Goal: Transaction & Acquisition: Purchase product/service

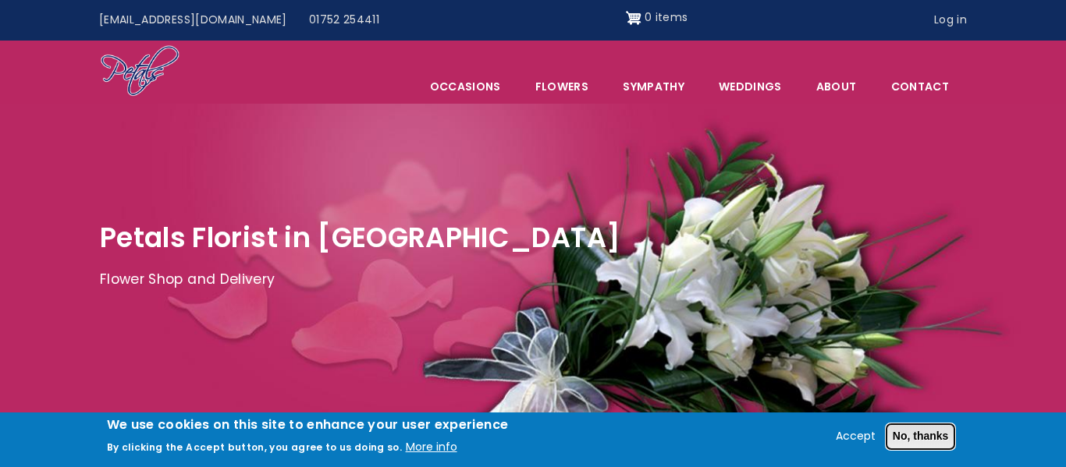
click at [919, 439] on button "No, thanks" at bounding box center [921, 437] width 70 height 27
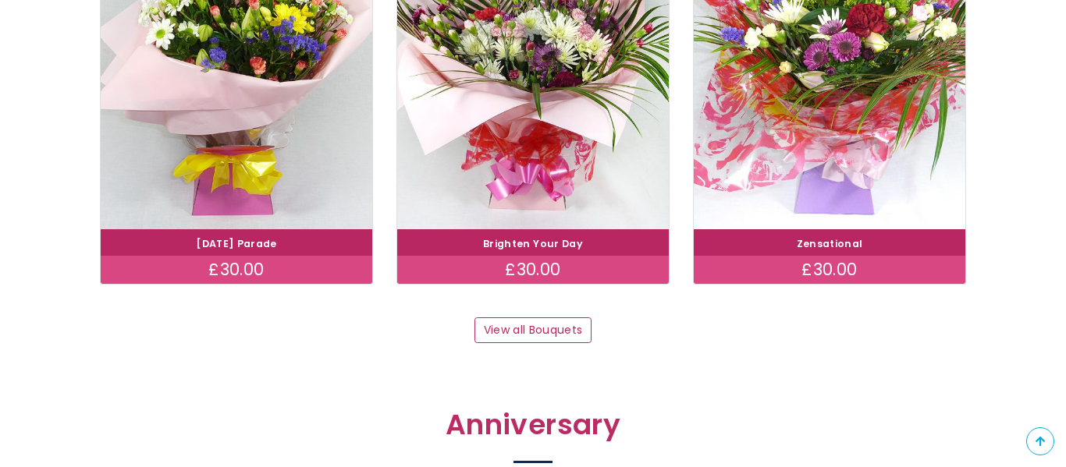
scroll to position [1618, 0]
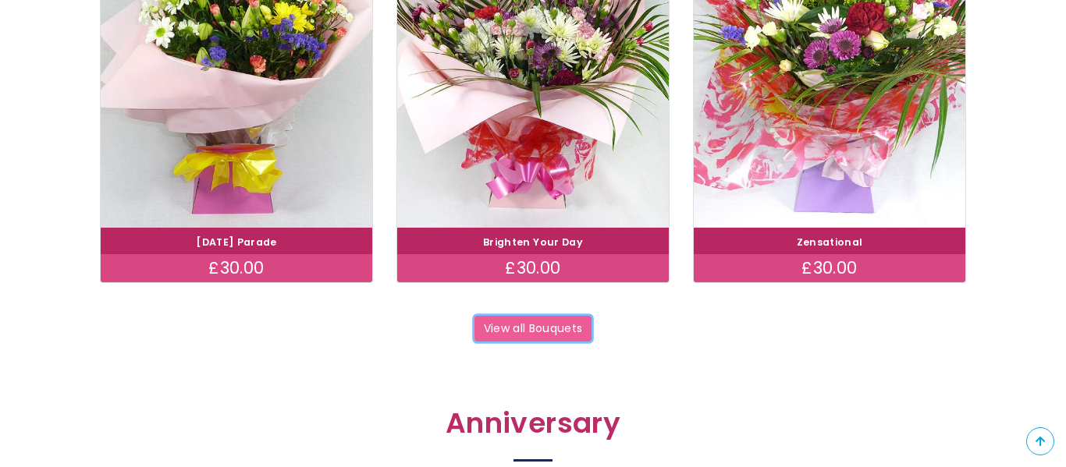
click at [542, 338] on link "View all Bouquets" at bounding box center [532, 329] width 117 height 27
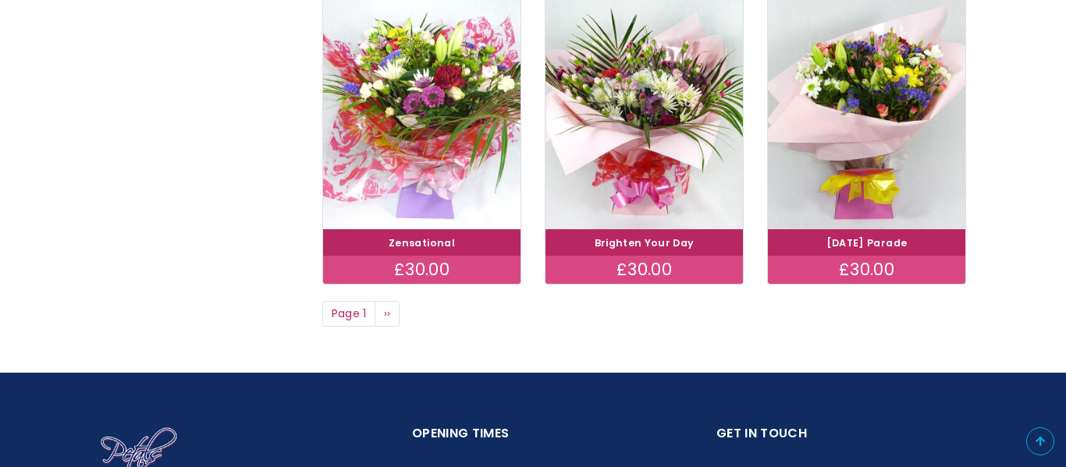
scroll to position [1196, 0]
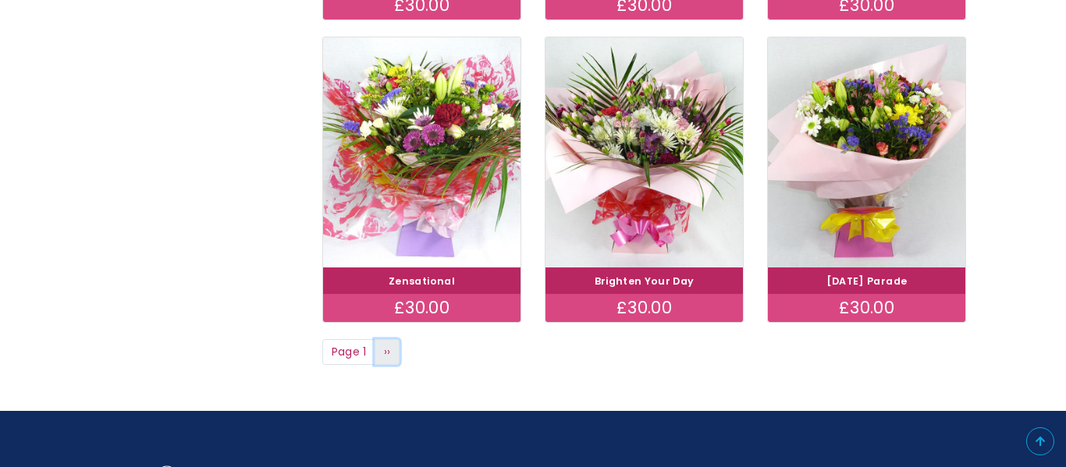
click at [378, 354] on link "Next page ››" at bounding box center [387, 352] width 25 height 27
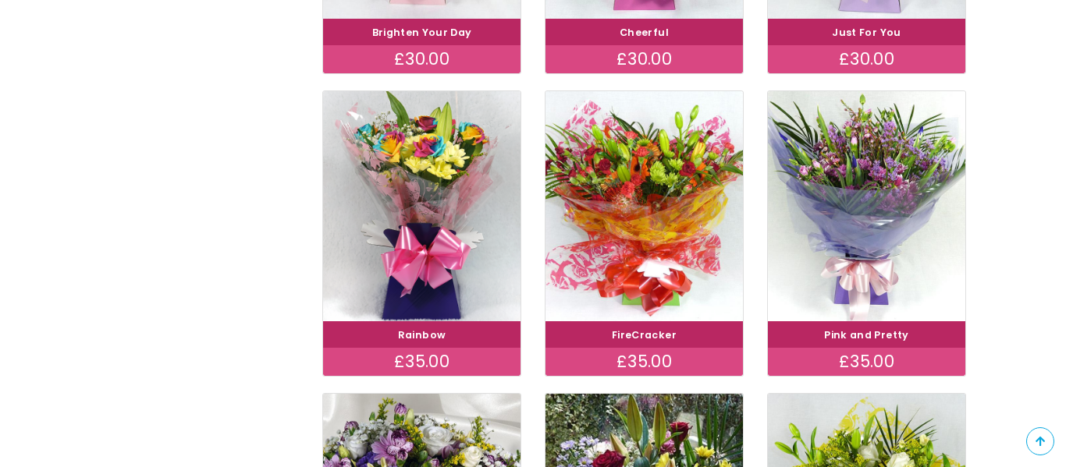
scroll to position [544, 0]
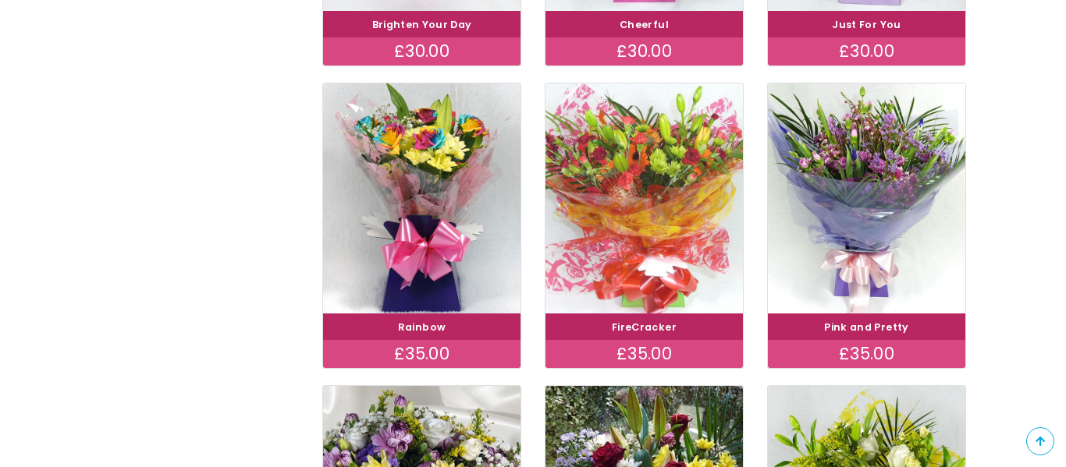
click at [620, 214] on img at bounding box center [645, 198] width 222 height 257
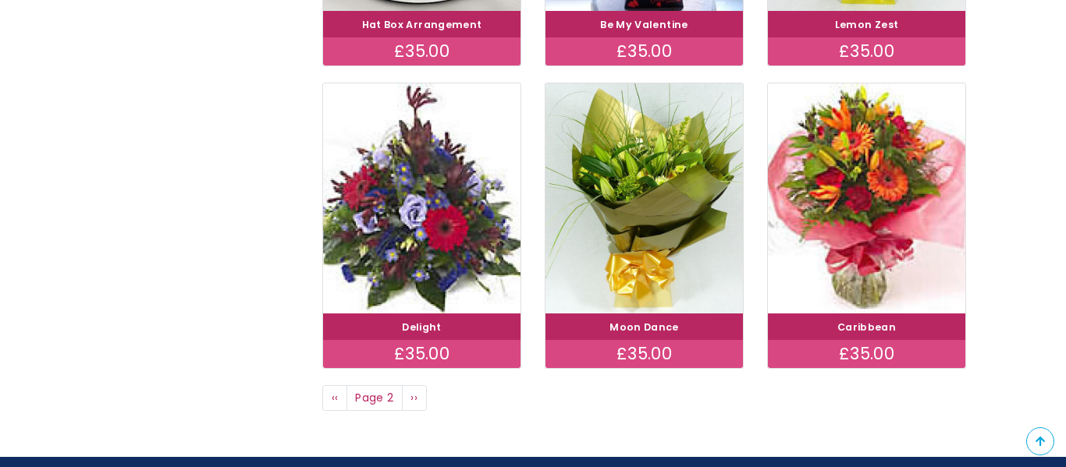
scroll to position [1155, 0]
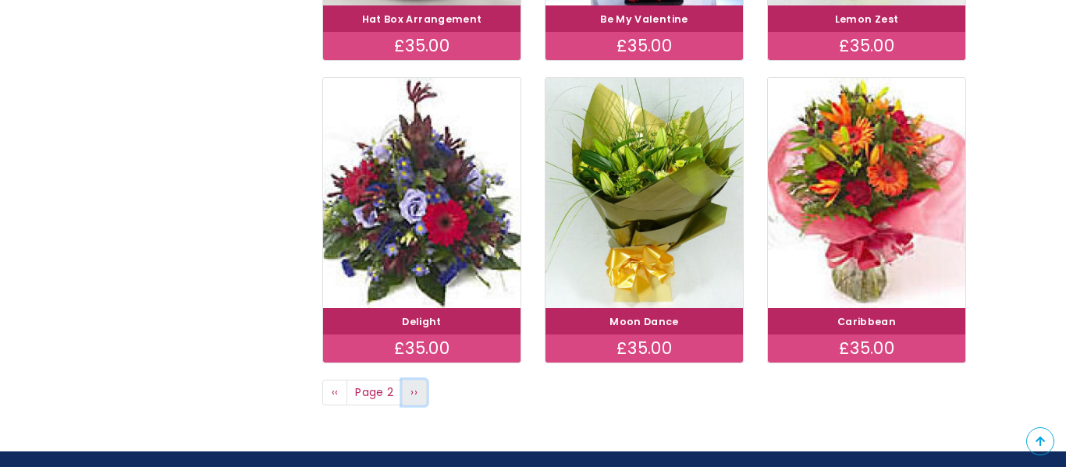
click at [414, 396] on span "››" at bounding box center [413, 393] width 7 height 16
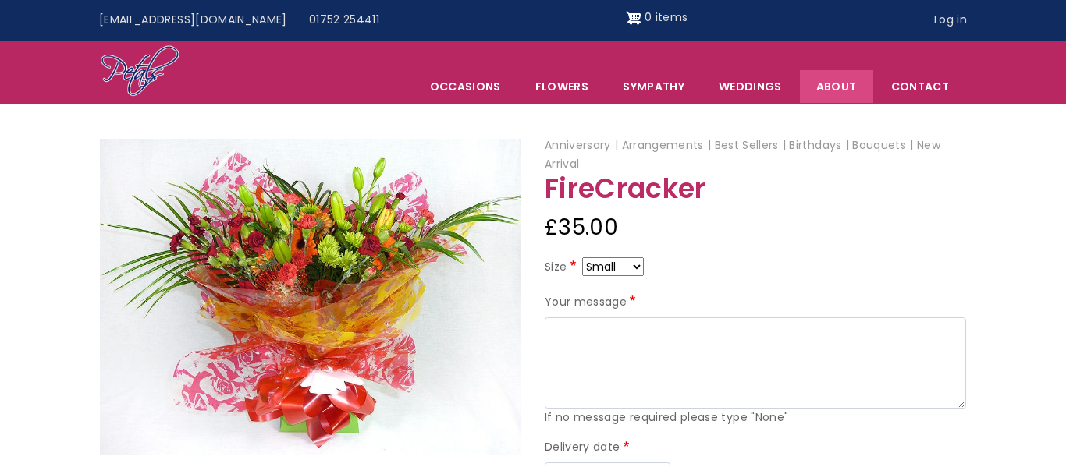
click at [851, 90] on link "About" at bounding box center [836, 86] width 73 height 33
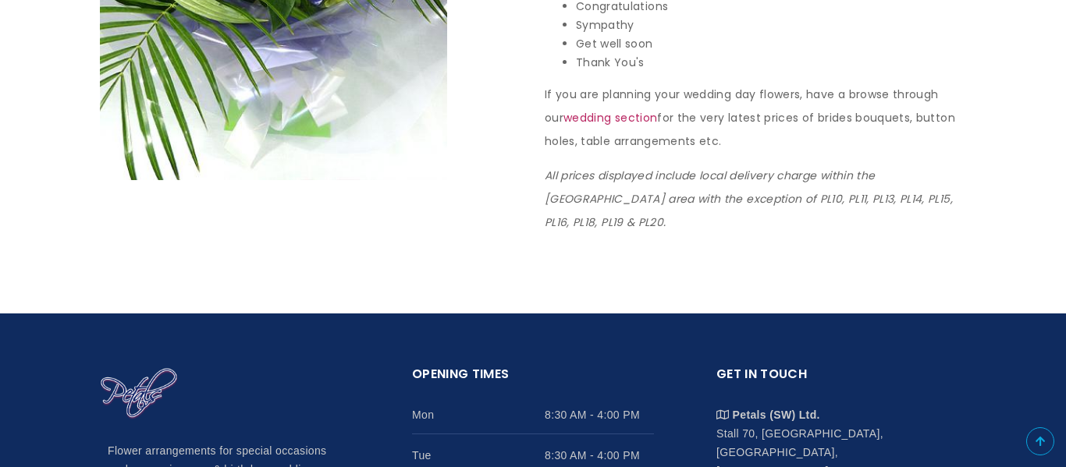
scroll to position [1626, 0]
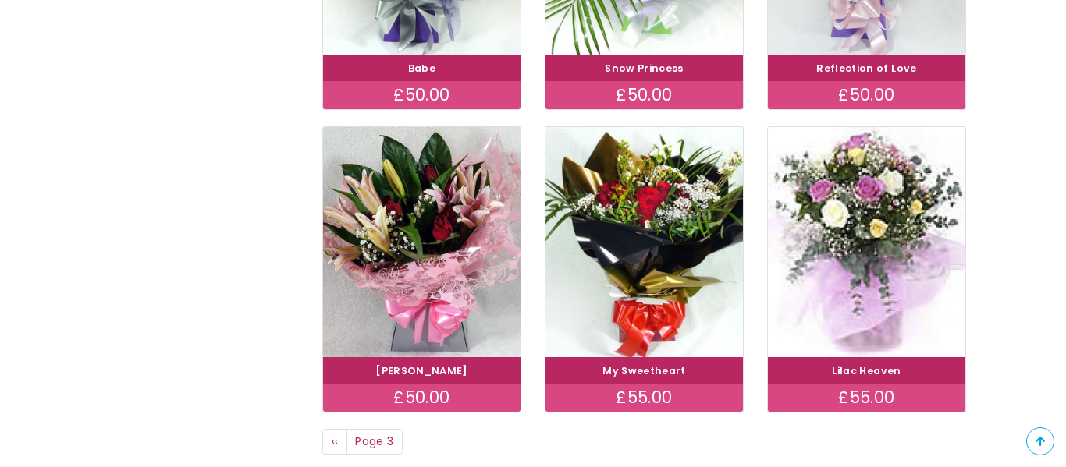
scroll to position [1110, 0]
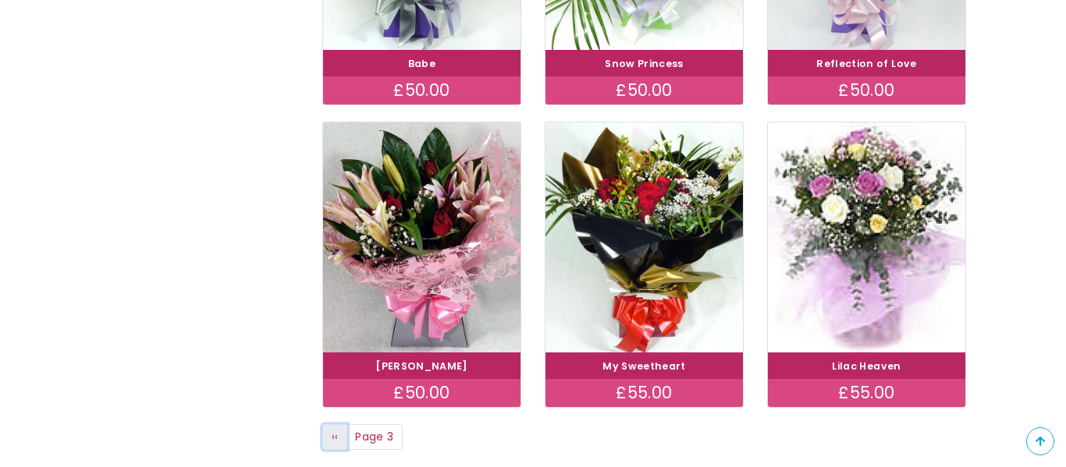
click at [339, 446] on link "Previous page ‹‹" at bounding box center [334, 438] width 25 height 27
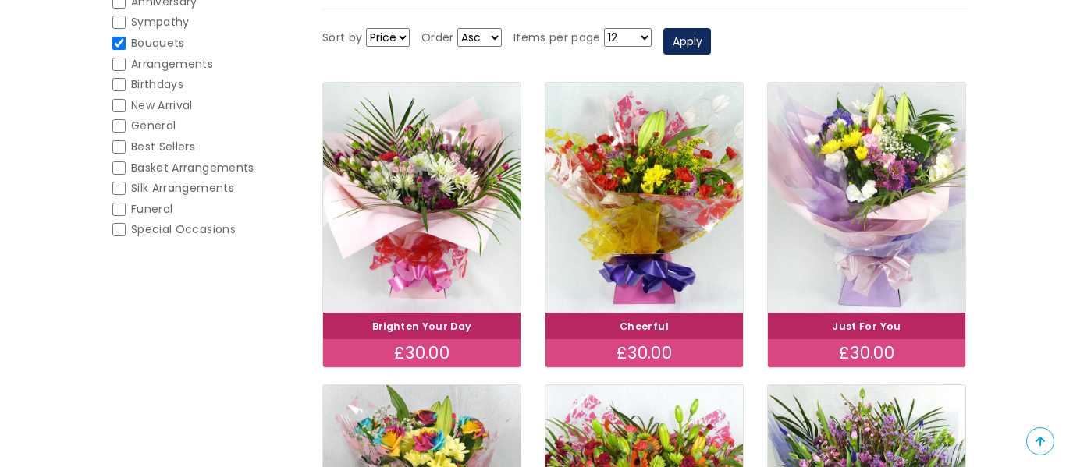
scroll to position [247, 0]
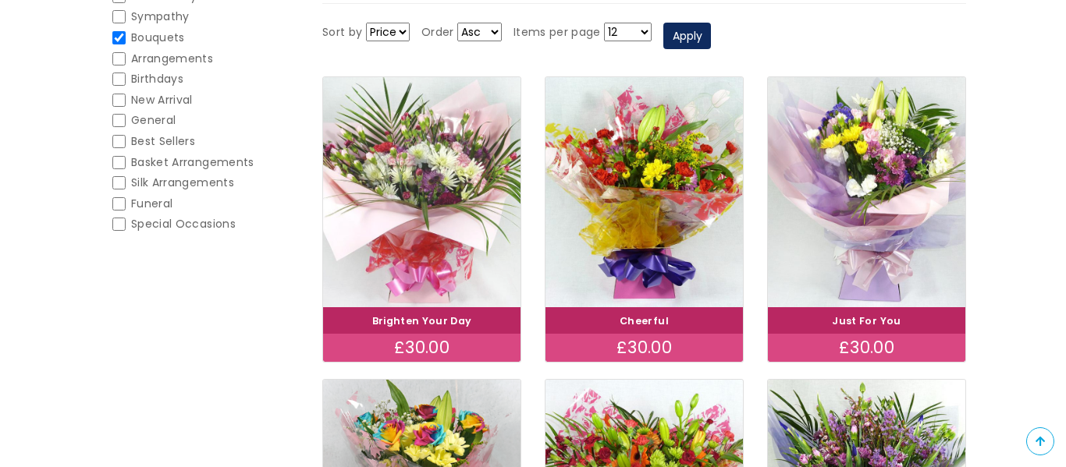
click at [462, 151] on img at bounding box center [422, 192] width 222 height 257
click at [427, 174] on img at bounding box center [422, 192] width 222 height 257
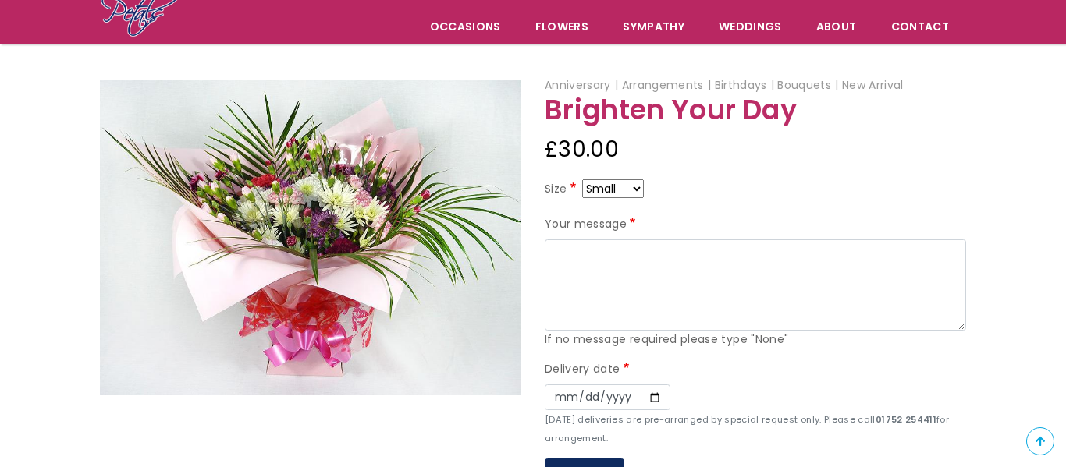
scroll to position [123, 0]
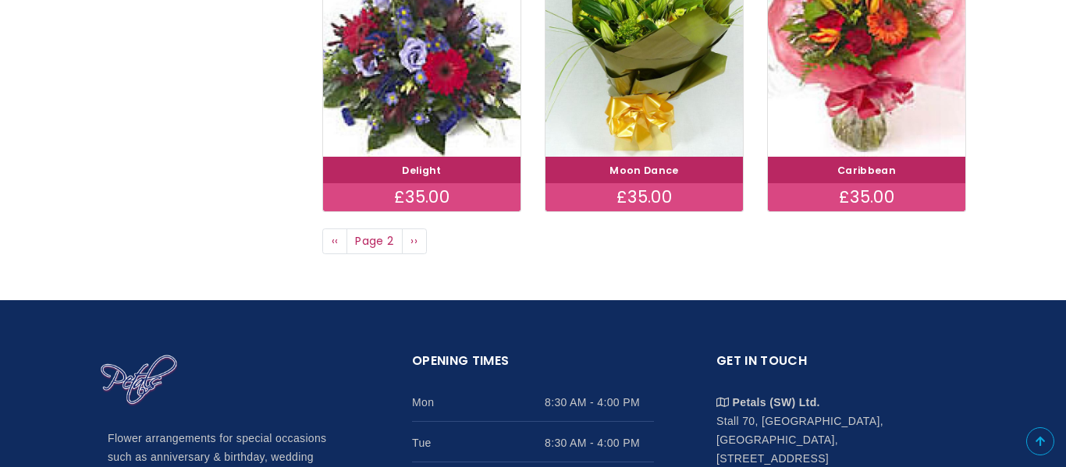
scroll to position [1308, 0]
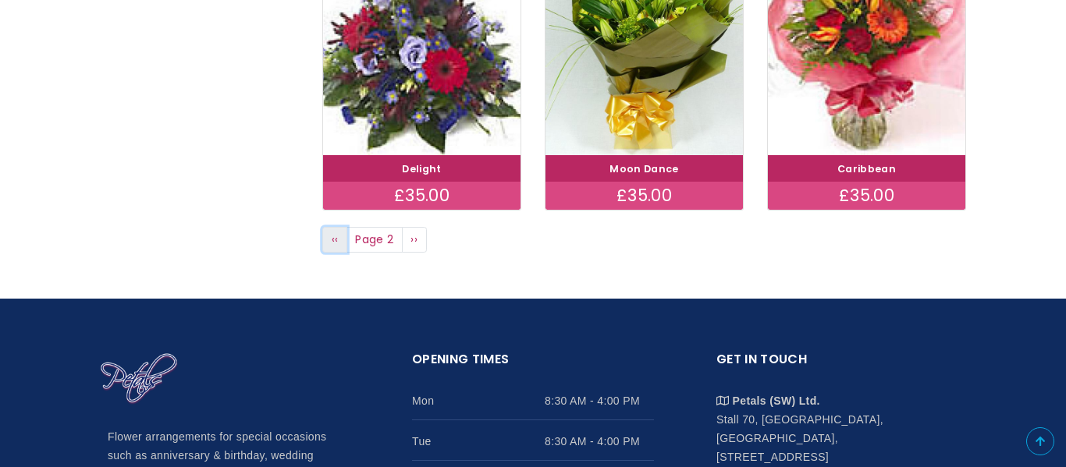
click at [330, 244] on link "Previous page ‹‹" at bounding box center [334, 240] width 25 height 27
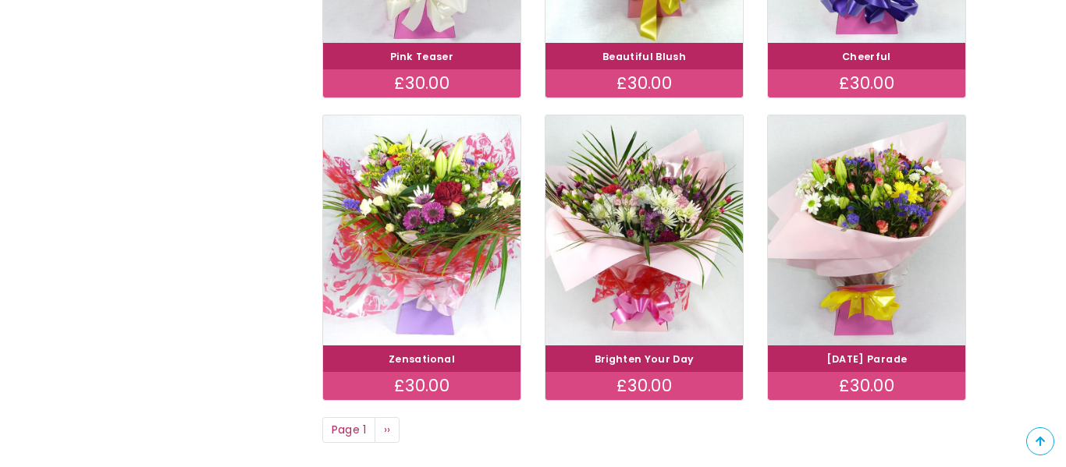
scroll to position [1125, 0]
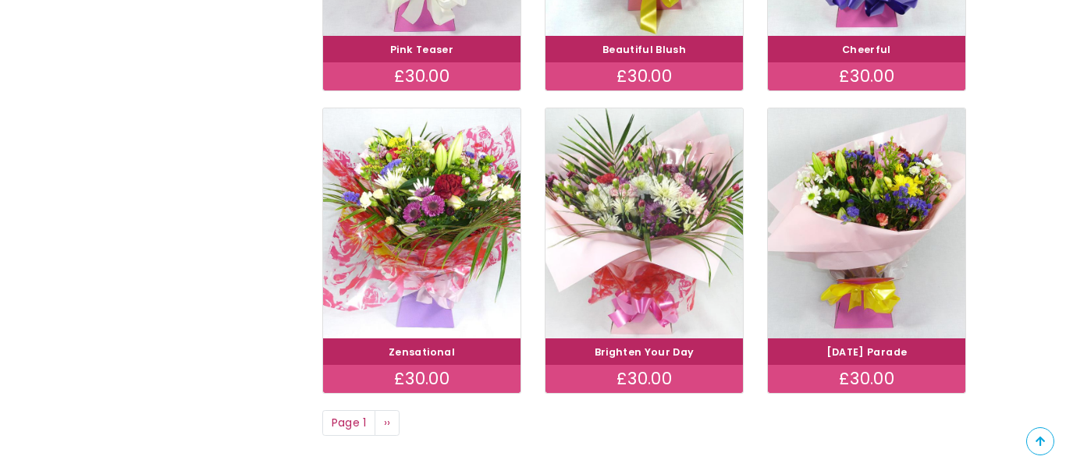
click at [673, 212] on img at bounding box center [645, 222] width 222 height 257
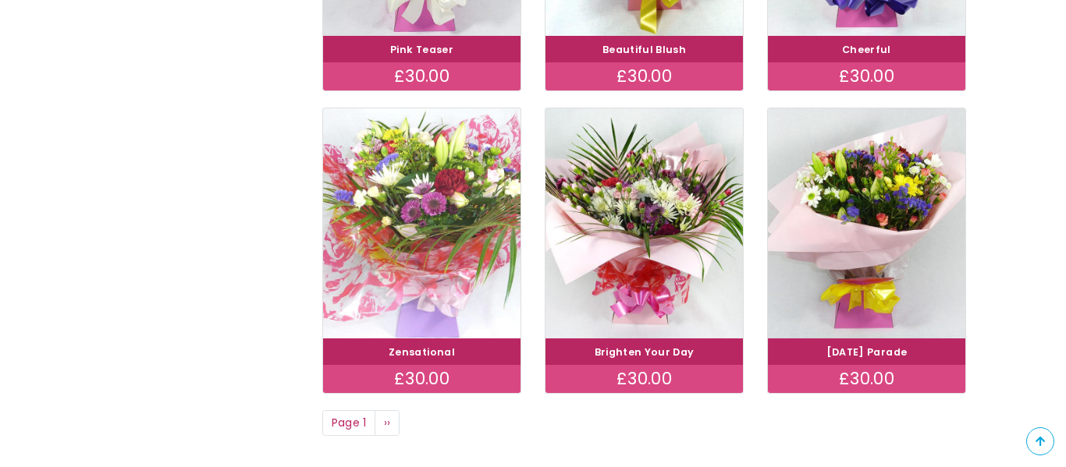
click at [414, 246] on img at bounding box center [422, 222] width 222 height 257
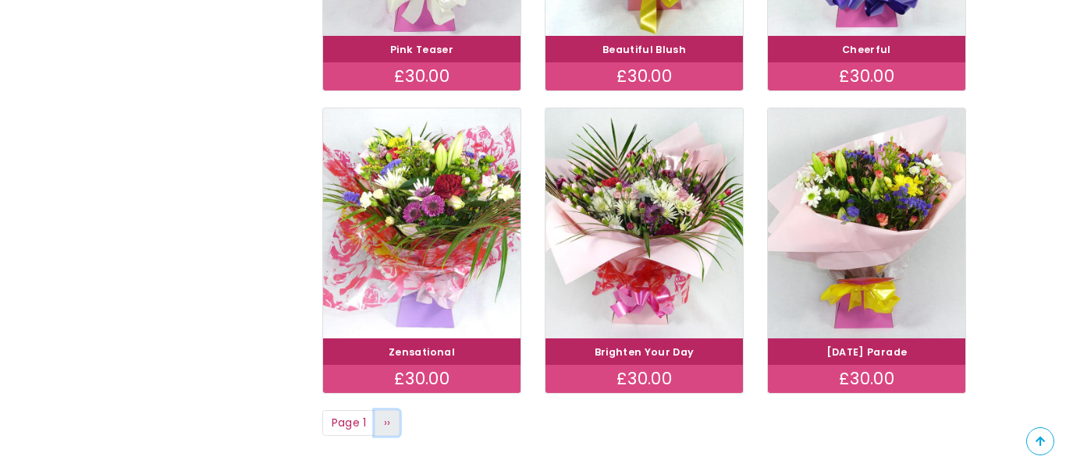
click at [390, 425] on span "››" at bounding box center [387, 423] width 7 height 16
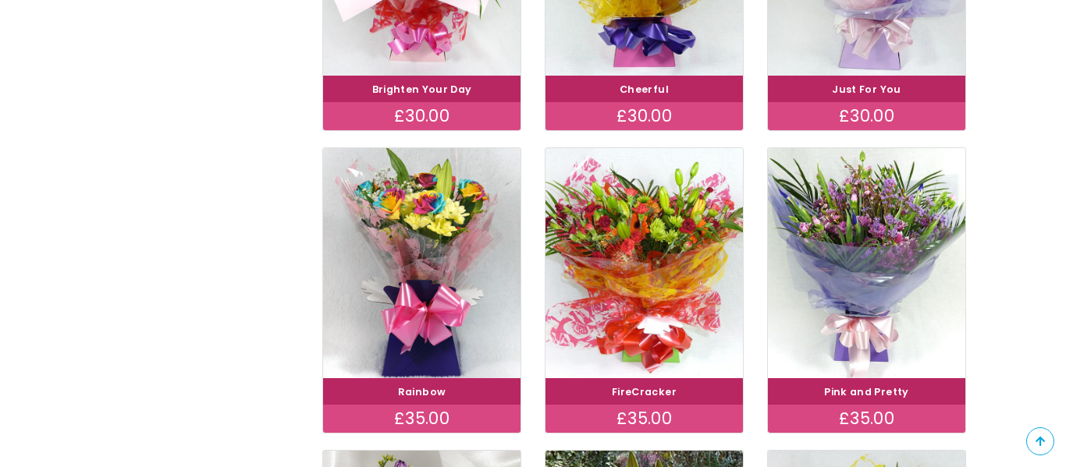
scroll to position [480, 0]
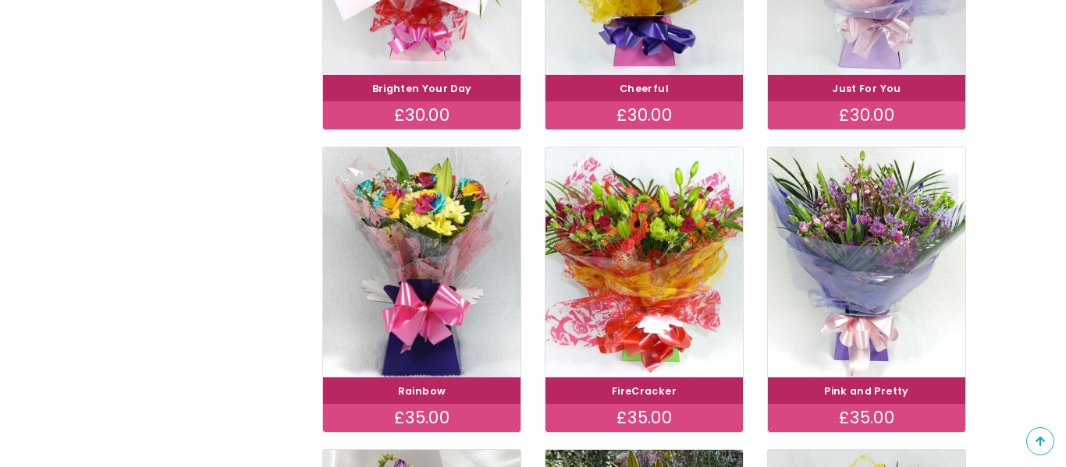
click at [678, 259] on img at bounding box center [643, 262] width 197 height 230
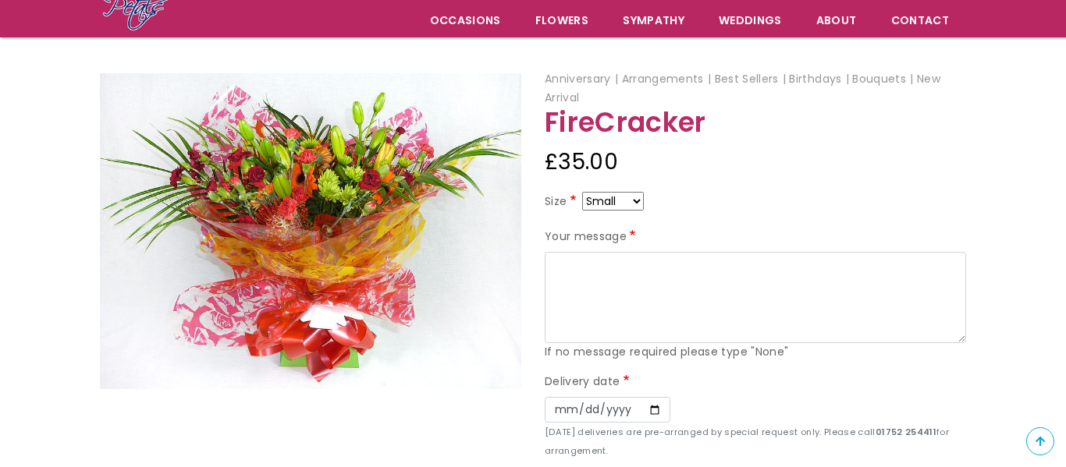
scroll to position [152, 0]
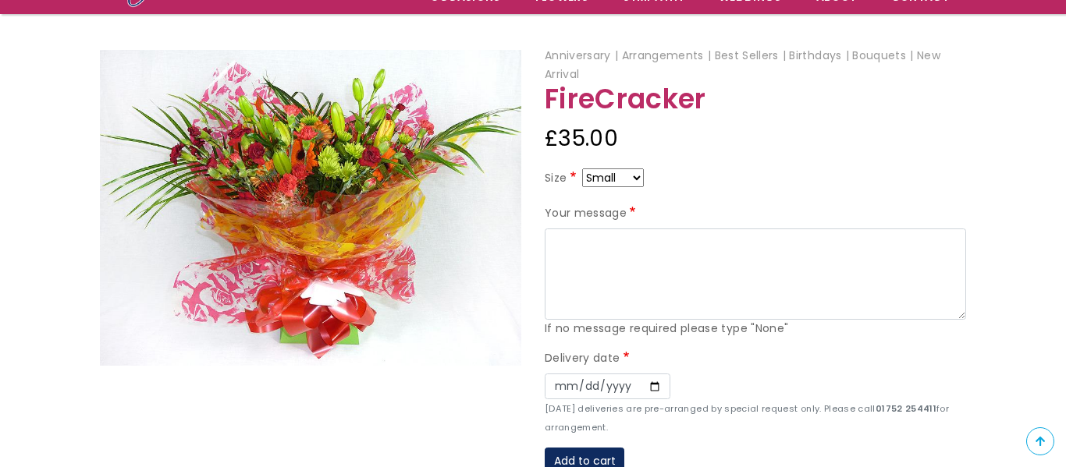
click at [627, 169] on select "Small Medium Large" at bounding box center [613, 178] width 62 height 19
click at [670, 169] on div "Size Small Medium Large" at bounding box center [755, 181] width 421 height 25
click at [631, 176] on select "Small Medium Large" at bounding box center [613, 178] width 62 height 19
select select "9"
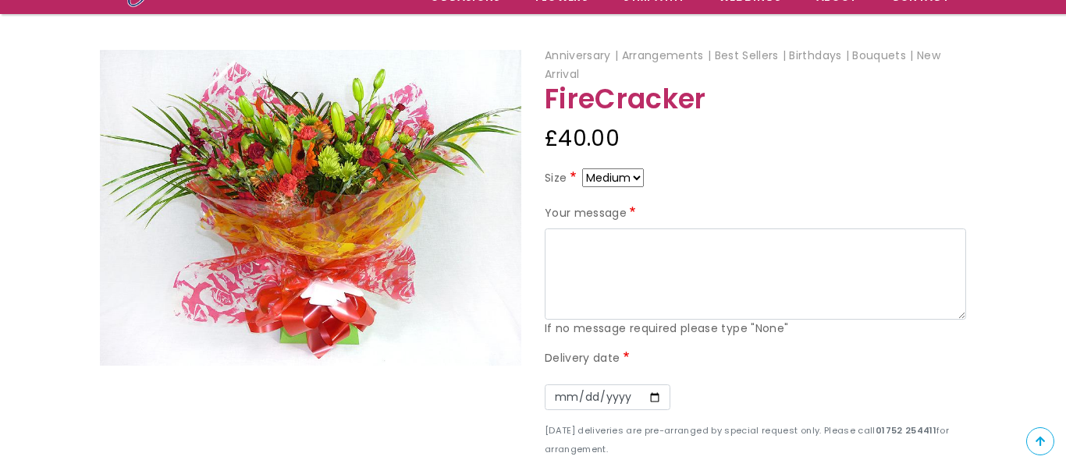
click at [627, 179] on select "Small Medium Large" at bounding box center [613, 178] width 62 height 19
select select "8"
click at [631, 181] on select "Small Medium Large" at bounding box center [613, 178] width 62 height 19
select select "9"
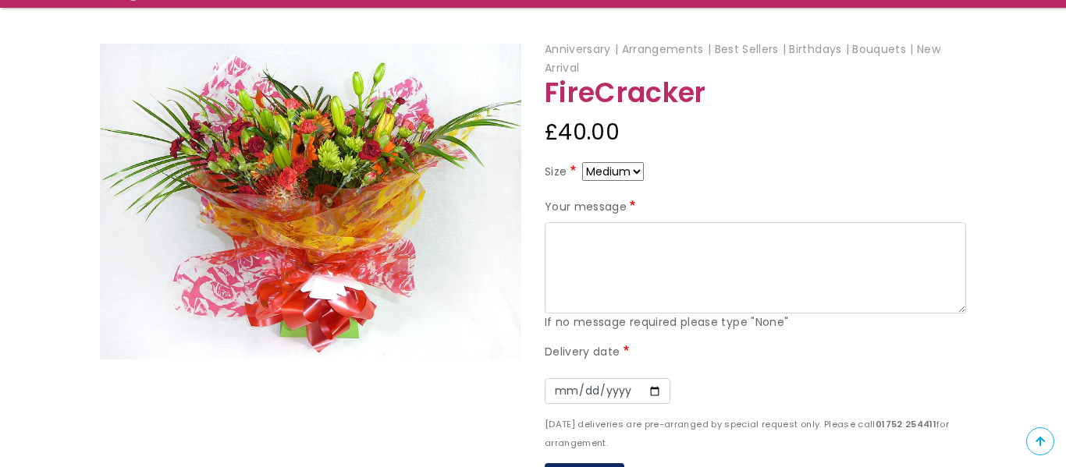
scroll to position [157, 0]
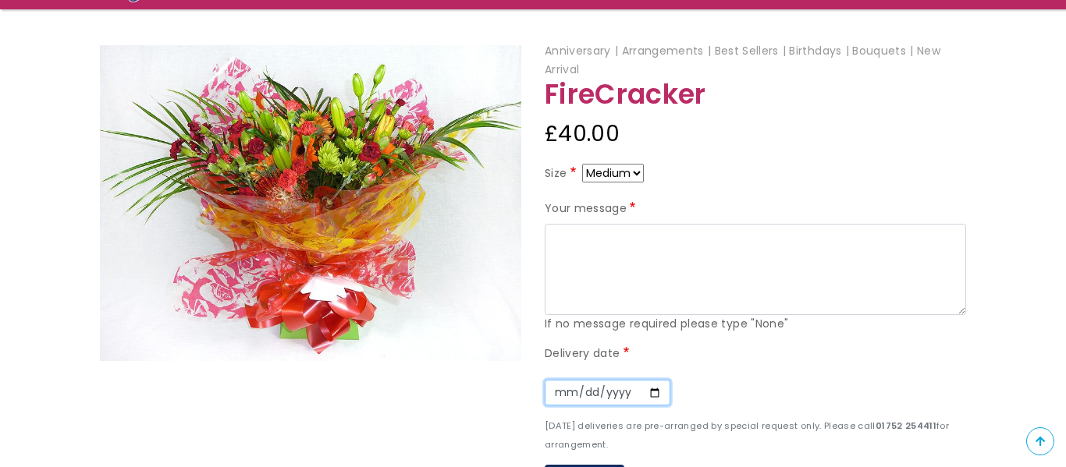
click at [621, 394] on input "Date" at bounding box center [608, 393] width 126 height 27
click at [648, 394] on input "Date" at bounding box center [608, 393] width 126 height 27
type input "2025-09-15"
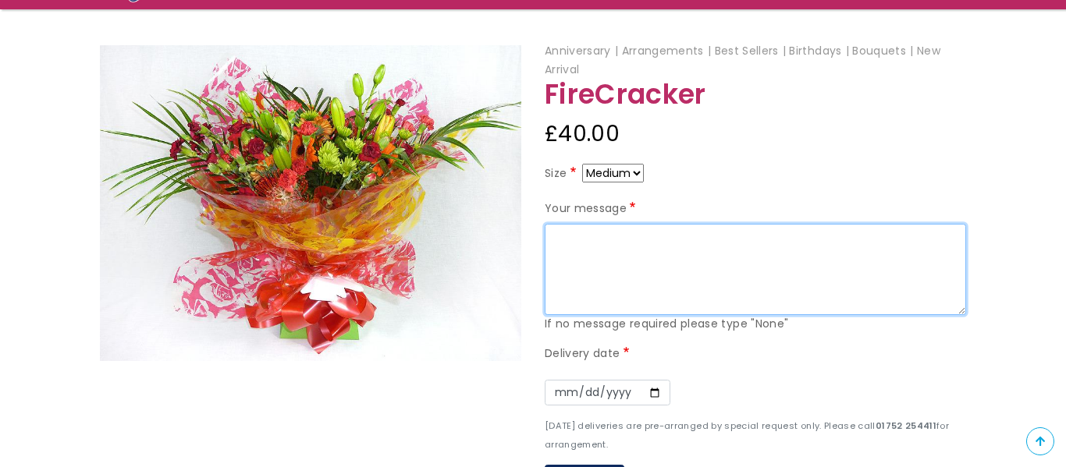
click at [645, 236] on textarea "Your message" at bounding box center [755, 270] width 421 height 92
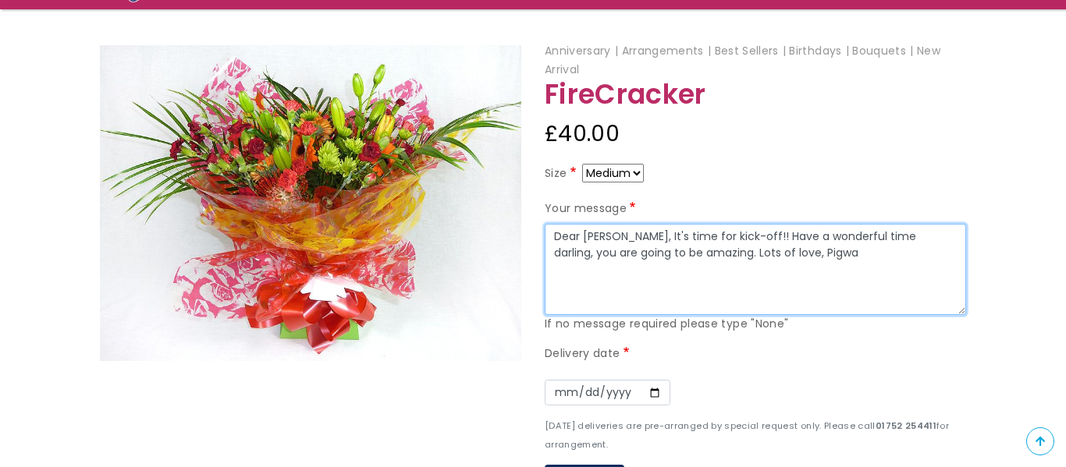
type textarea "Dear Alex, It's time for kick-off!! Have a wonderful time darling, you are goin…"
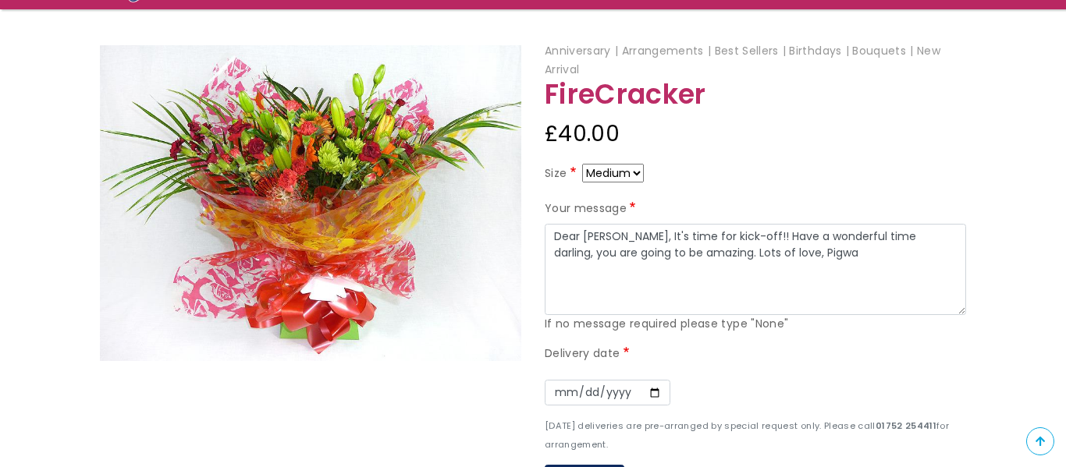
click at [806, 108] on h1 "FireCracker" at bounding box center [755, 95] width 421 height 30
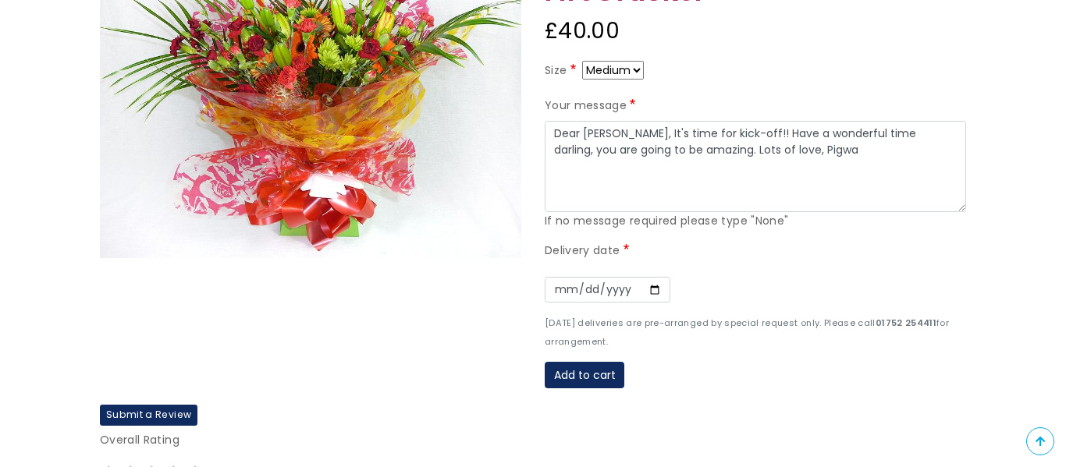
scroll to position [264, 0]
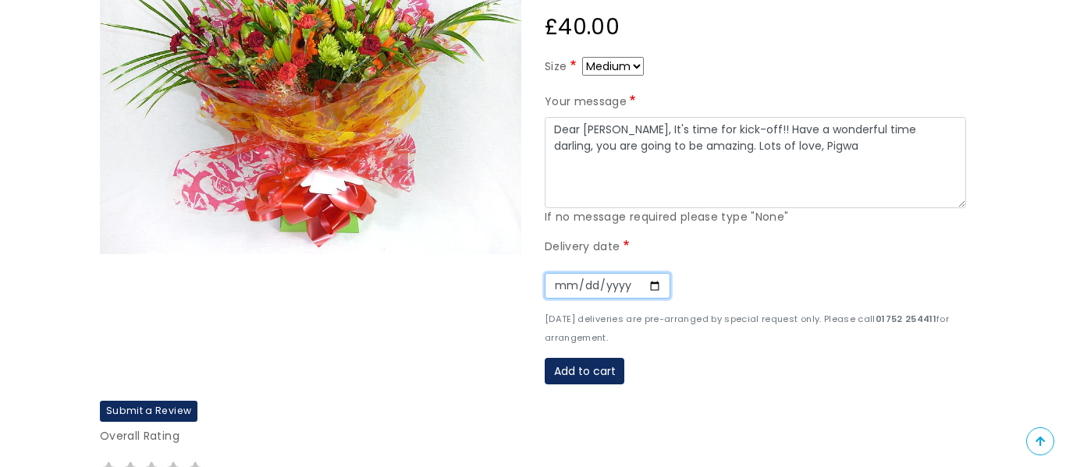
click at [653, 286] on input "2025-09-15" at bounding box center [608, 286] width 126 height 27
click at [690, 290] on div "Date 2025-09-15" at bounding box center [755, 286] width 421 height 48
click at [599, 369] on button "Add to cart" at bounding box center [585, 371] width 80 height 27
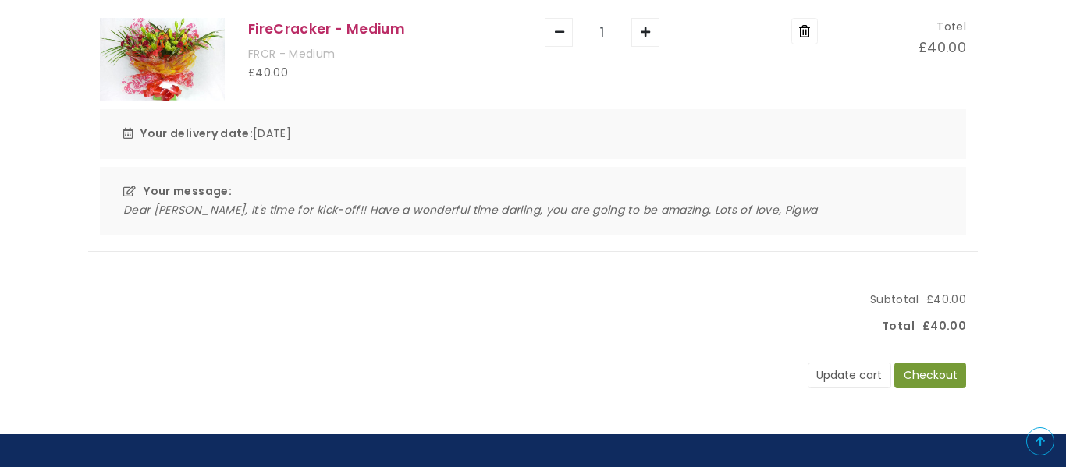
scroll to position [277, 0]
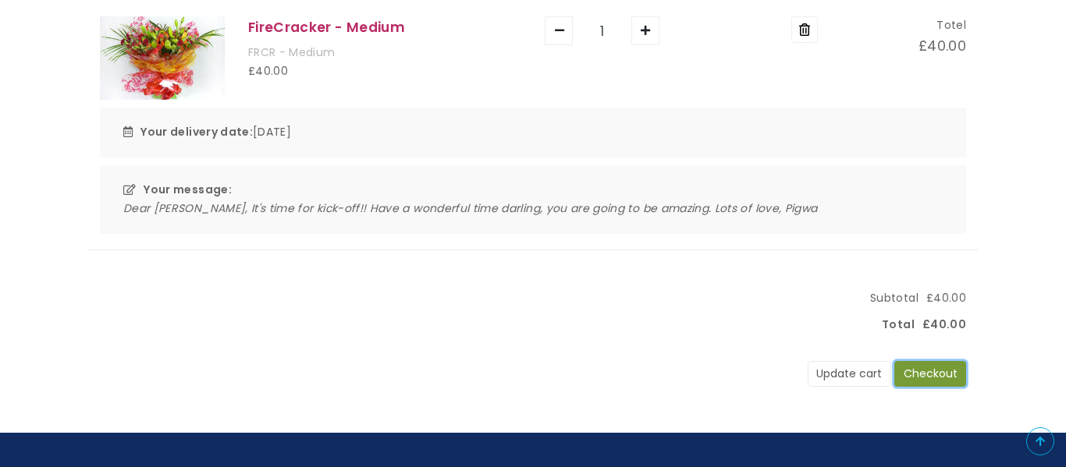
click at [940, 375] on button "Checkout" at bounding box center [930, 374] width 72 height 27
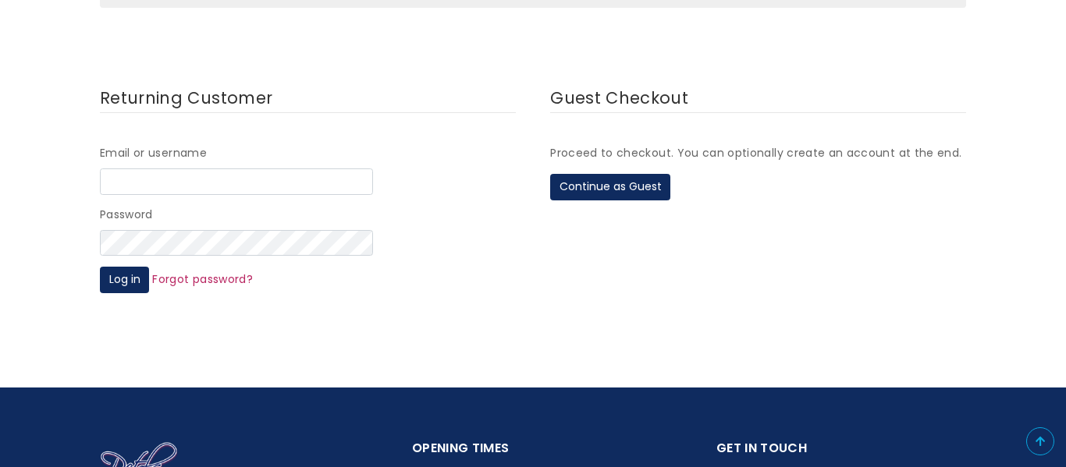
scroll to position [229, 0]
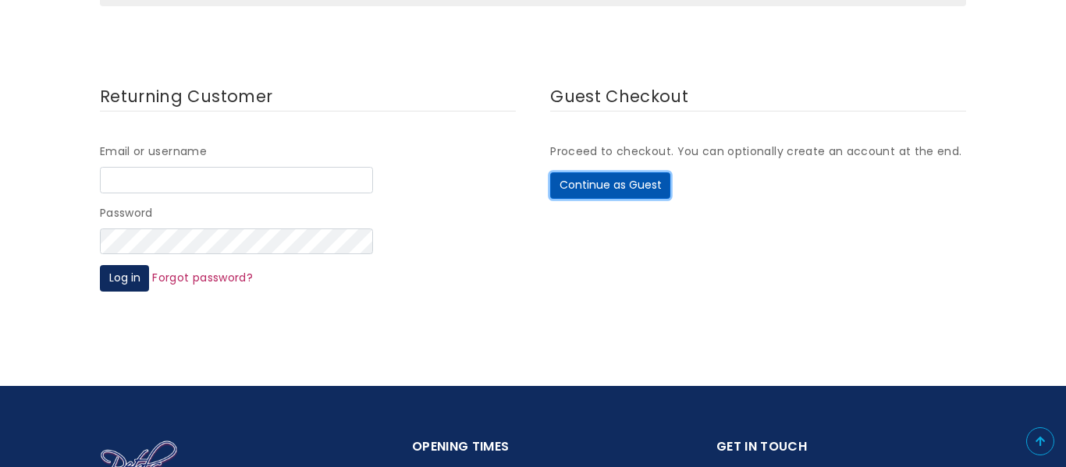
click at [621, 193] on button "Continue as Guest" at bounding box center [610, 185] width 120 height 27
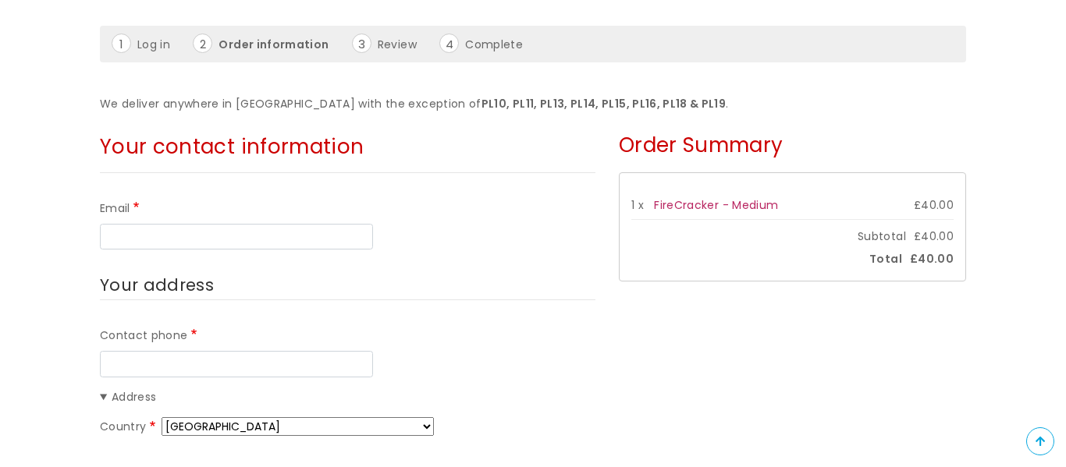
scroll to position [174, 0]
click at [354, 236] on input "Email" at bounding box center [236, 236] width 273 height 27
type input "[PERSON_NAME][EMAIL_ADDRESS][PERSON_NAME][DOMAIN_NAME]"
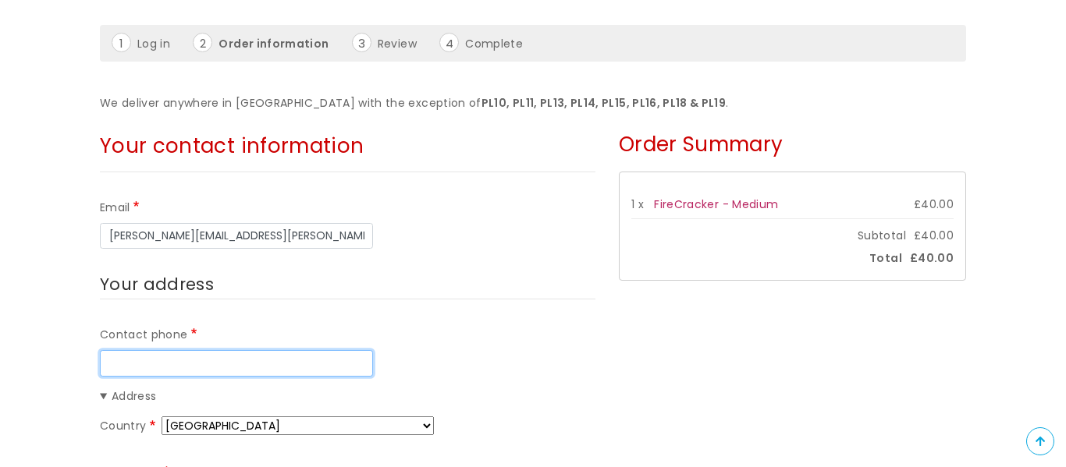
type input "07594985684"
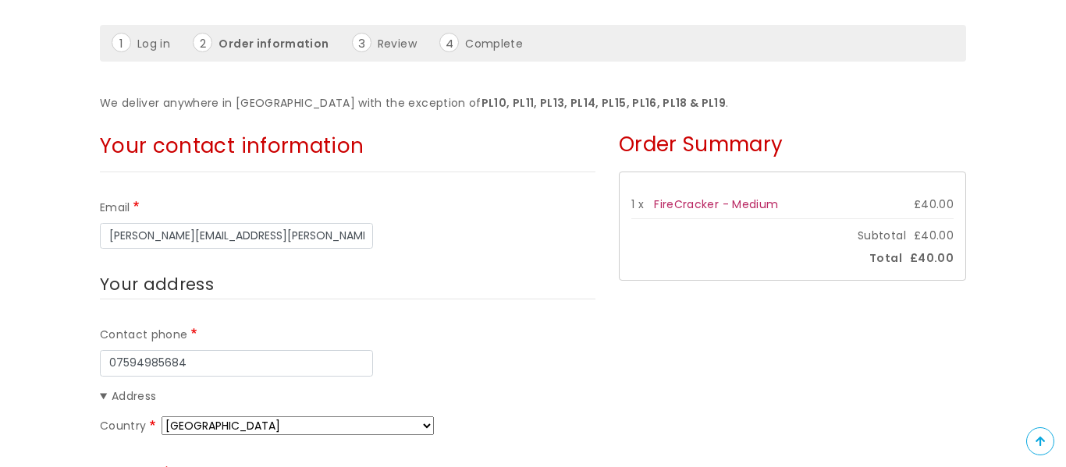
type input "[PERSON_NAME]"
type input "[STREET_ADDRESS]"
type input "[GEOGRAPHIC_DATA]"
type input "SW15 6DS"
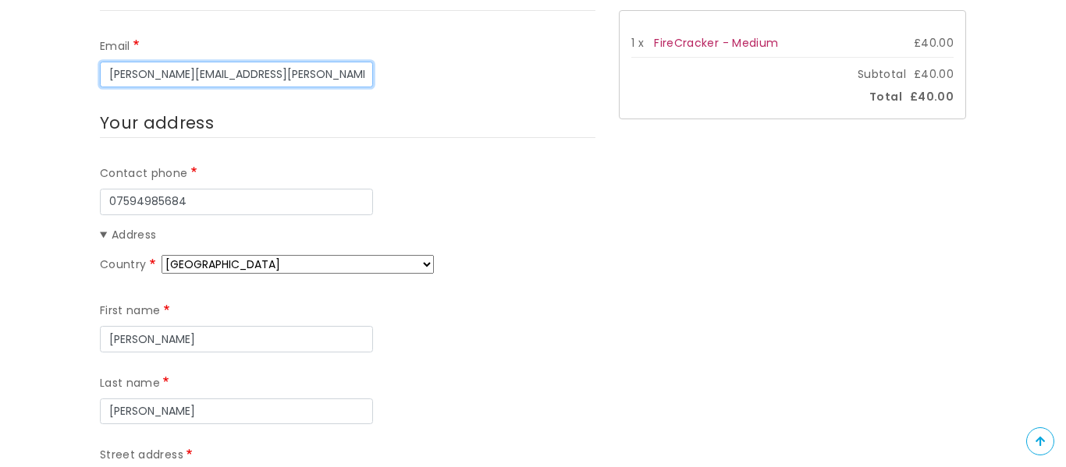
scroll to position [348, 0]
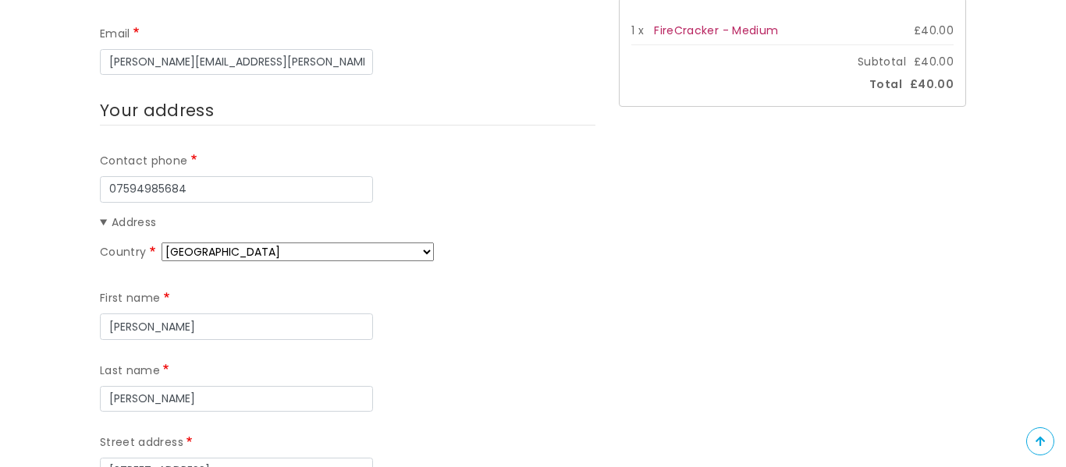
click at [134, 219] on summary "Address" at bounding box center [348, 223] width 496 height 19
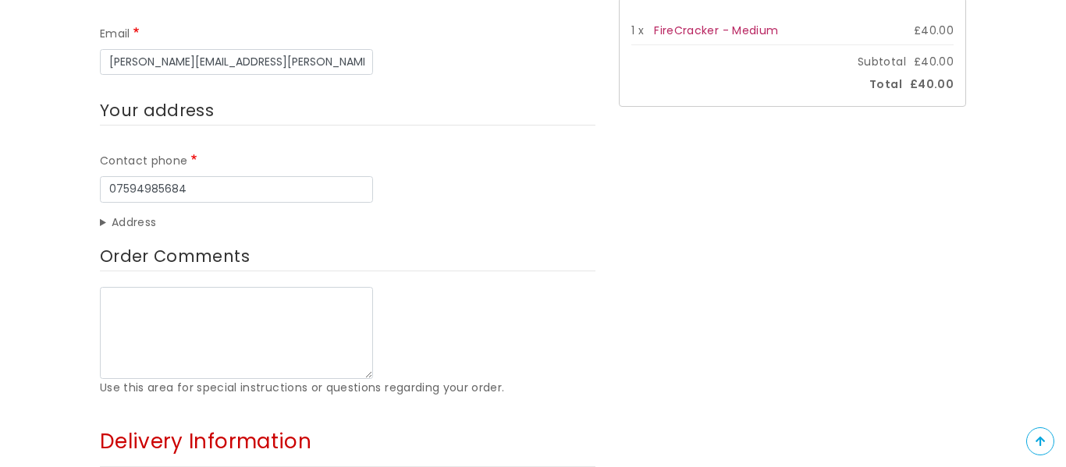
click at [137, 219] on summary "Address" at bounding box center [348, 223] width 496 height 19
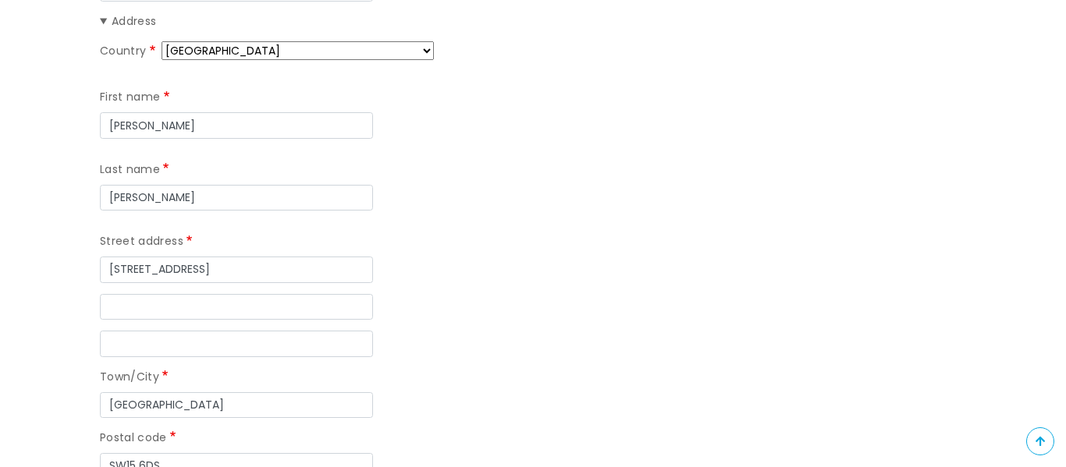
scroll to position [551, 0]
click at [154, 267] on input "[STREET_ADDRESS]" at bounding box center [236, 268] width 273 height 27
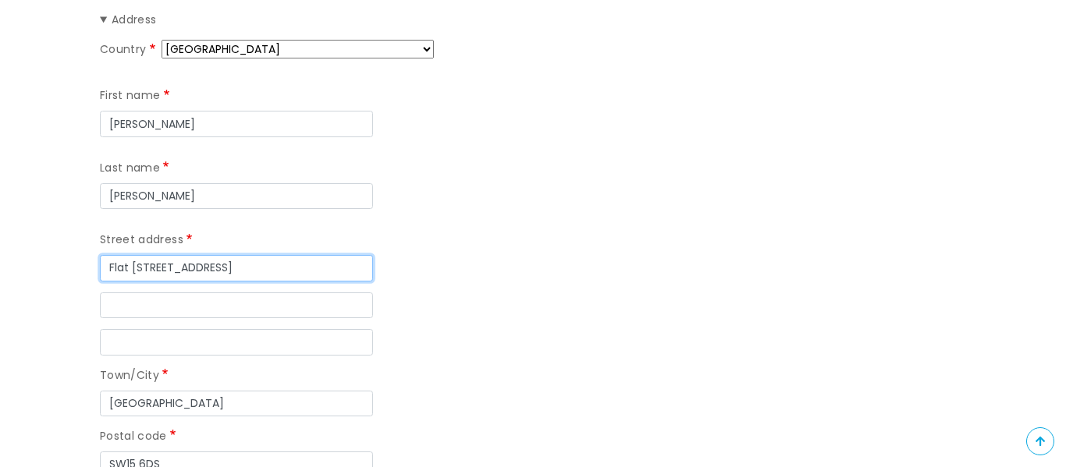
type input "Flat [STREET_ADDRESS]"
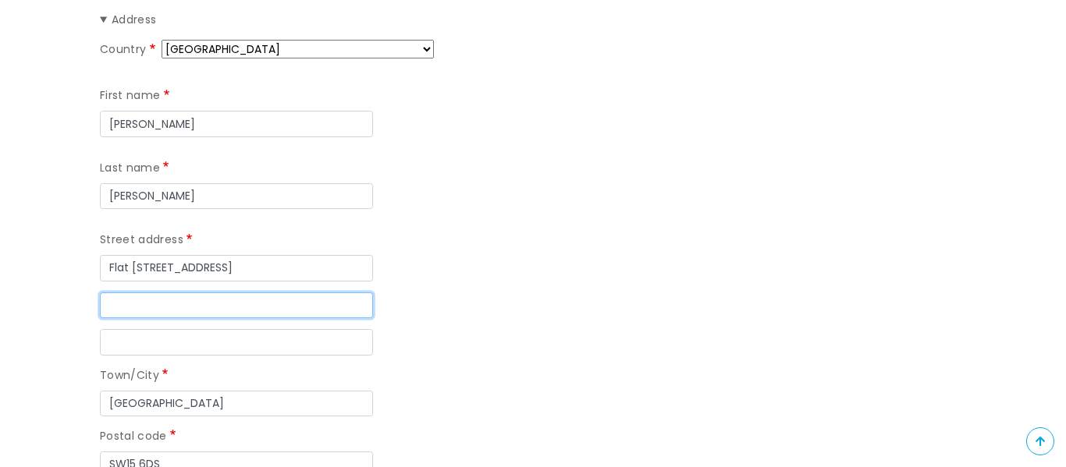
click at [117, 306] on input "Street address line 2" at bounding box center [236, 306] width 273 height 27
paste input "[STREET_ADDRESS]"
type input "[STREET_ADDRESS]"
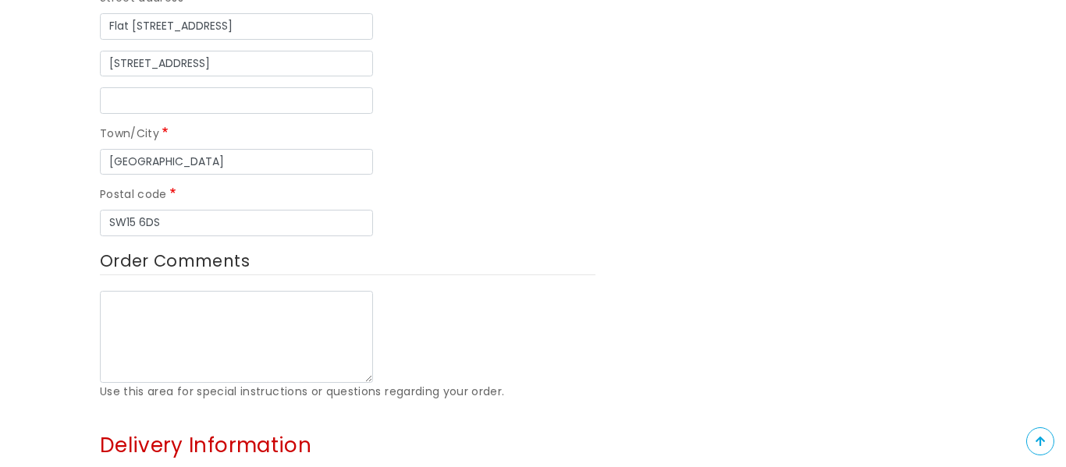
scroll to position [794, 0]
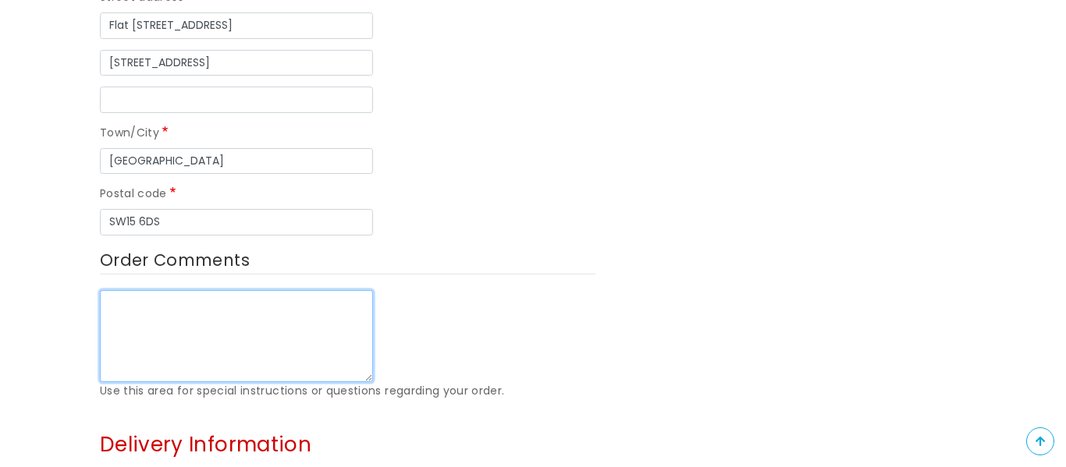
click at [162, 314] on textarea "Order Comments" at bounding box center [236, 336] width 273 height 92
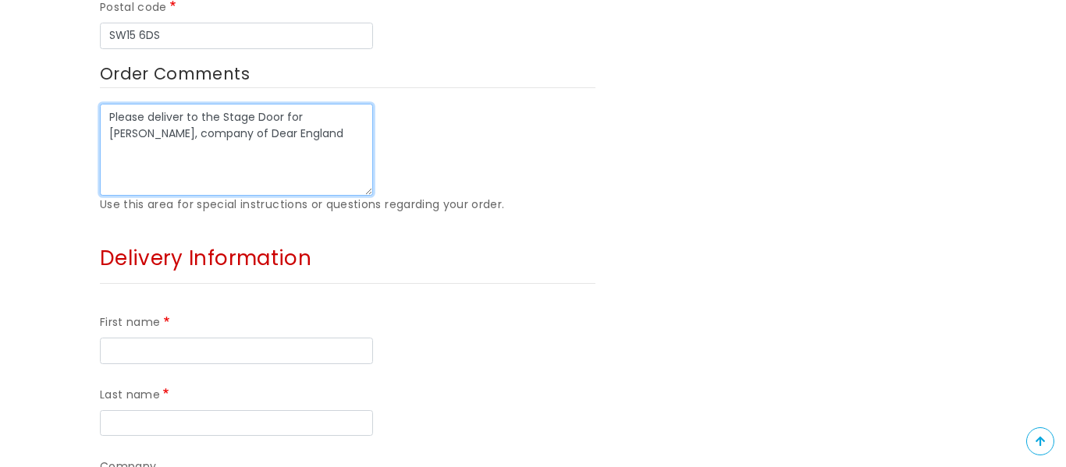
scroll to position [987, 0]
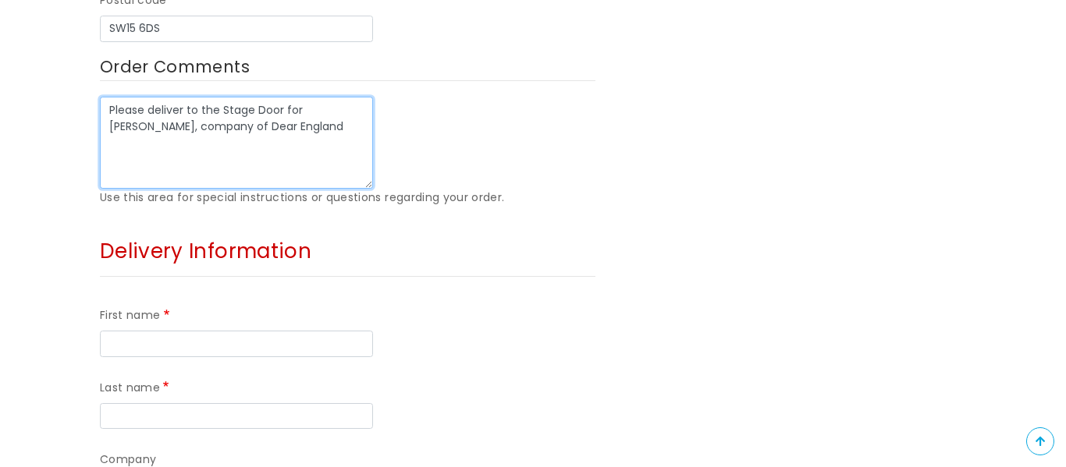
type textarea "Please deliver to the Stage Door for Alex Wadham, company of Dear England"
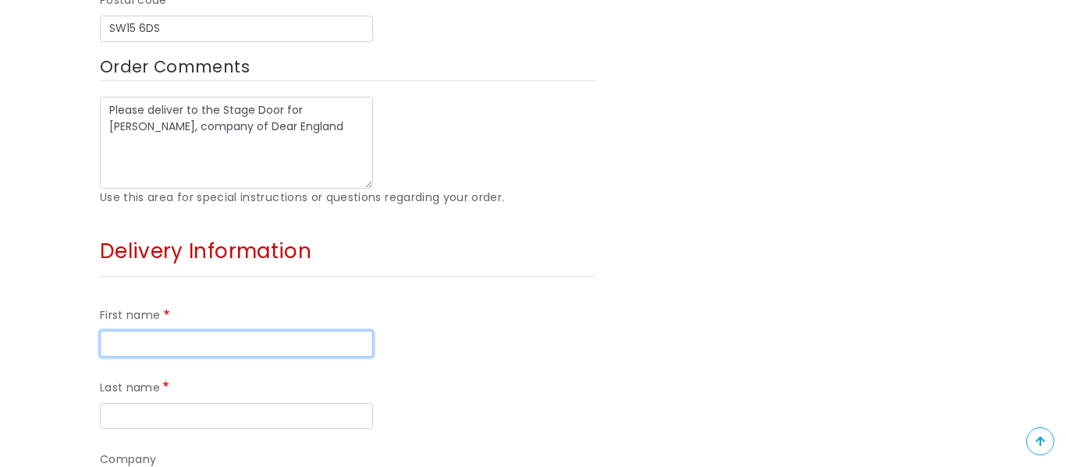
click at [270, 350] on input "First name" at bounding box center [236, 344] width 273 height 27
click at [439, 362] on div "First name Last name" at bounding box center [348, 368] width 496 height 144
click at [311, 333] on input "First name" at bounding box center [236, 344] width 273 height 27
type input "[PERSON_NAME]"
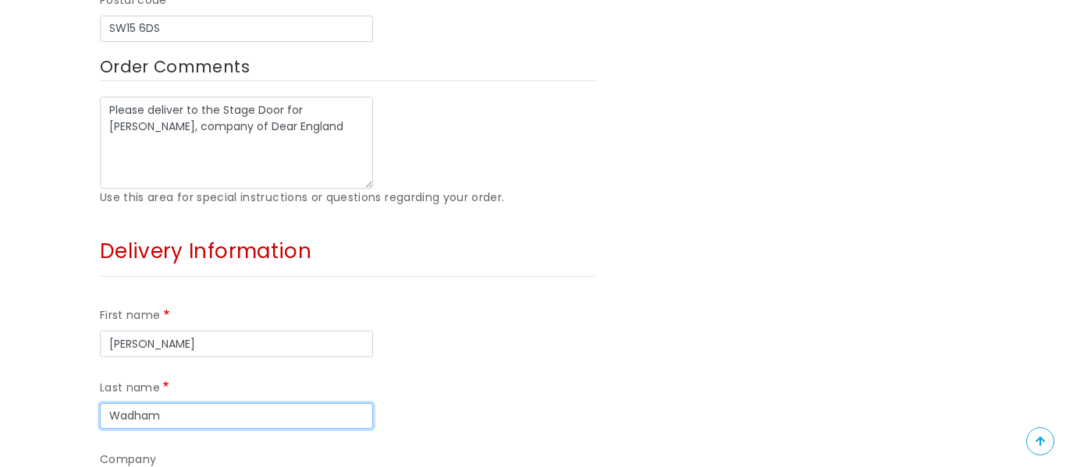
type input "Wadham"
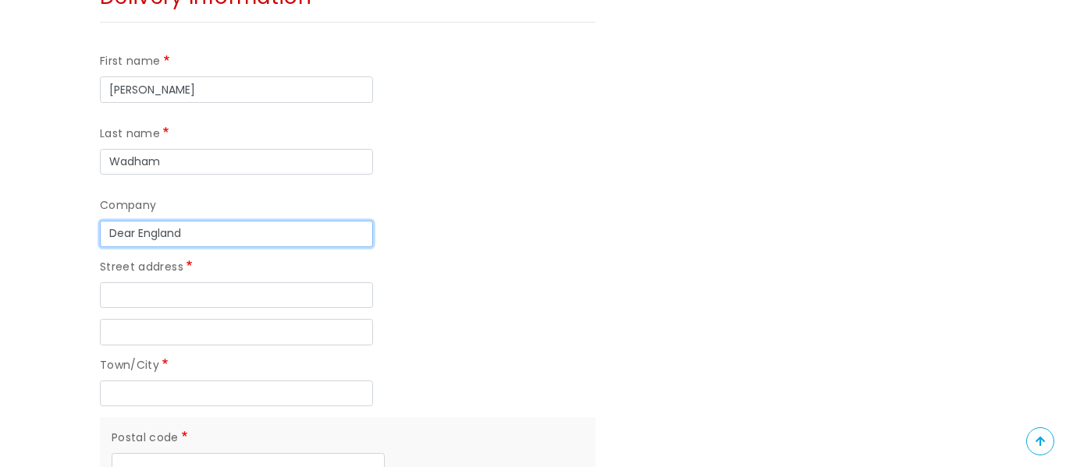
type input "Dear England"
click at [273, 241] on input "Dear England" at bounding box center [236, 234] width 273 height 27
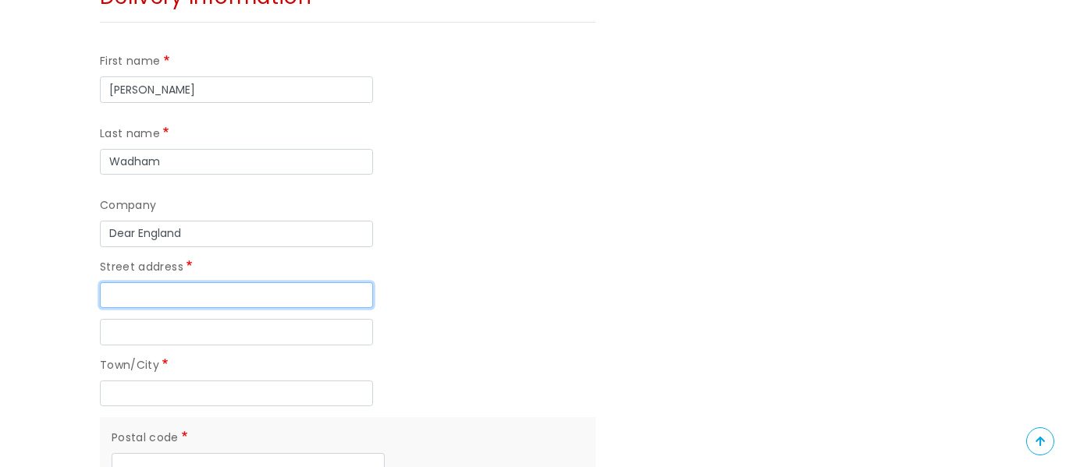
click at [177, 302] on input "Street address" at bounding box center [236, 295] width 273 height 27
type input "Theatre Royal Plymouth"
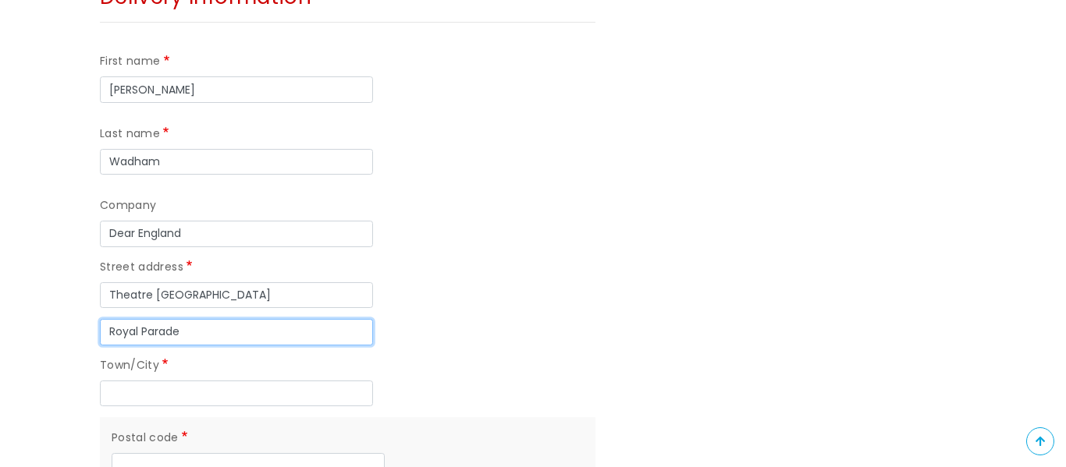
type input "Royal Parade"
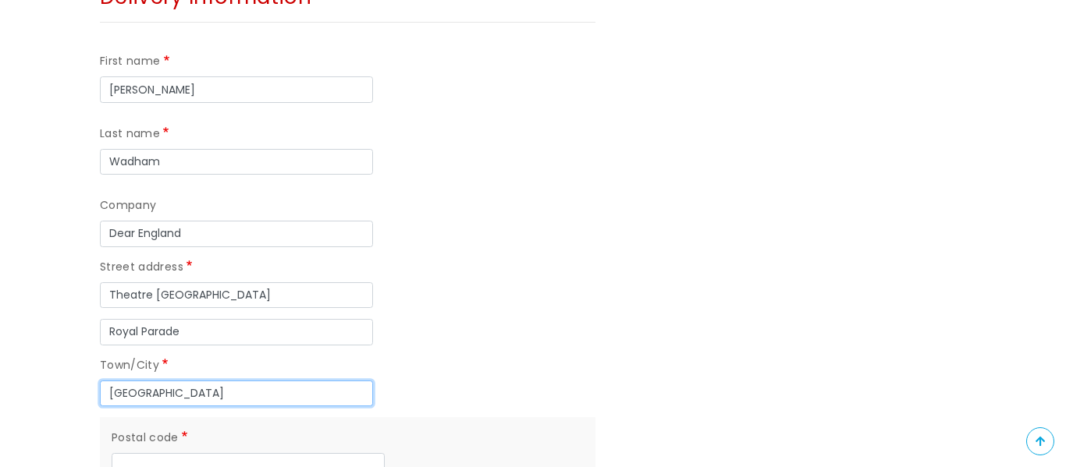
type input "Plymouth"
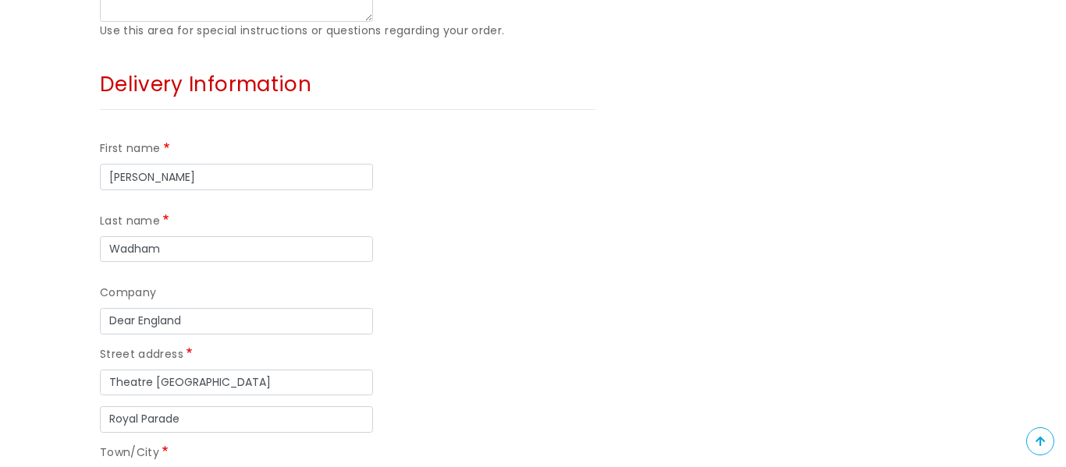
scroll to position [1157, 0]
type input "PL1 2TR"
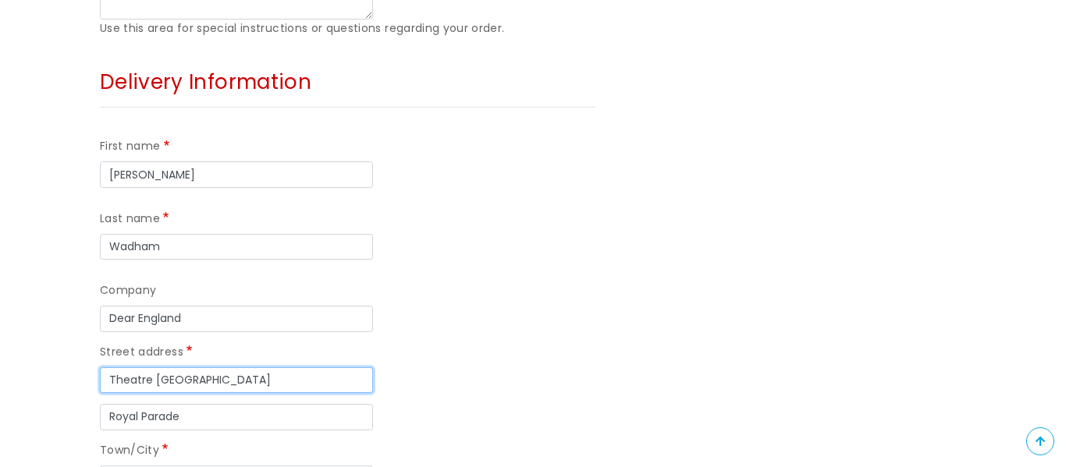
click at [107, 385] on input "Theatre Royal Plymouth" at bounding box center [236, 381] width 273 height 27
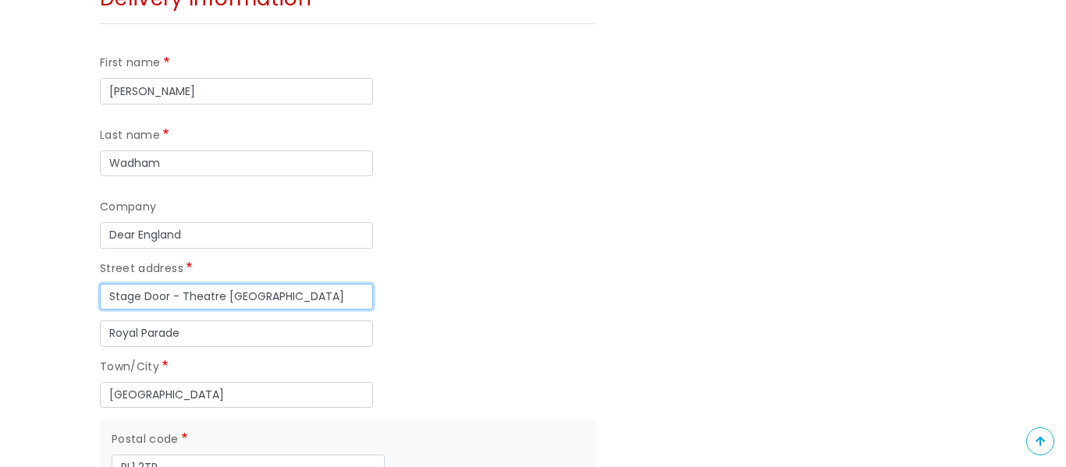
scroll to position [1242, 0]
type input "Stage Door - Theatre Royal Plymouth"
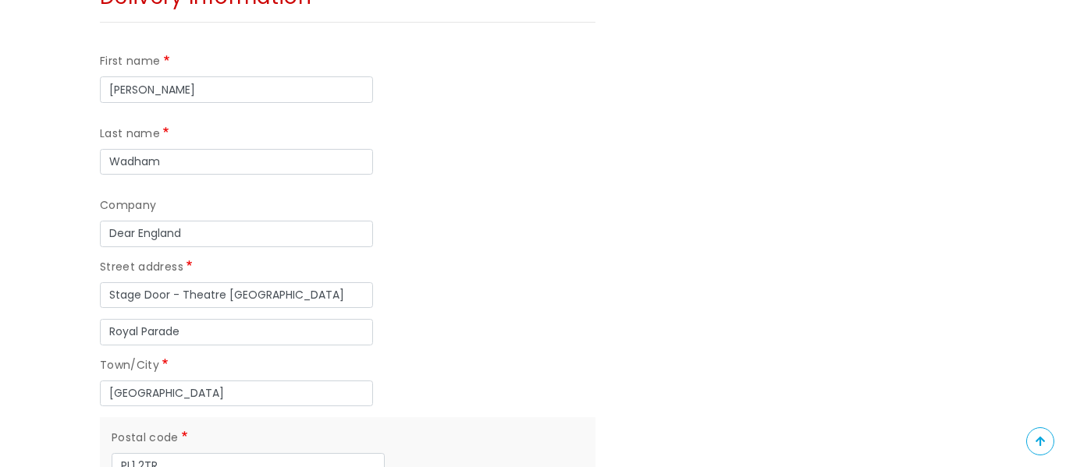
click at [415, 201] on div "Company Dear England" at bounding box center [348, 222] width 496 height 50
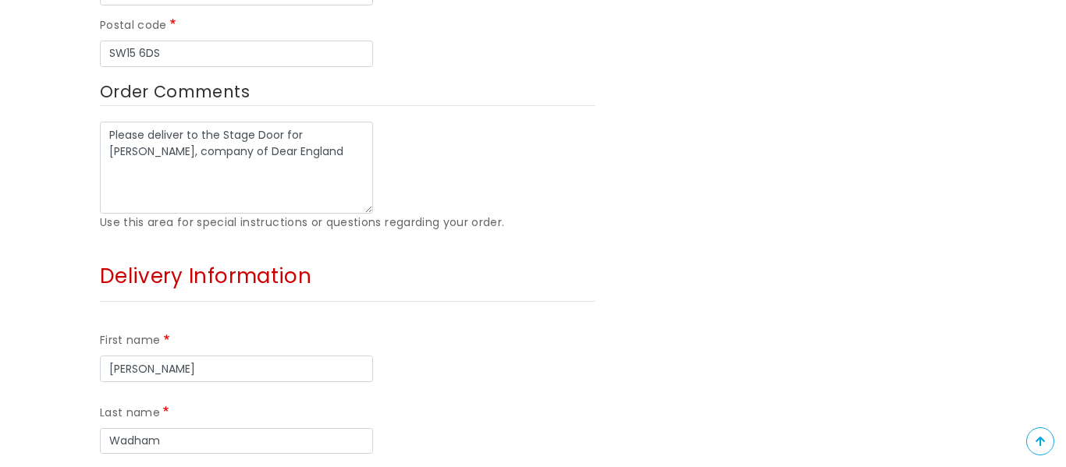
scroll to position [956, 0]
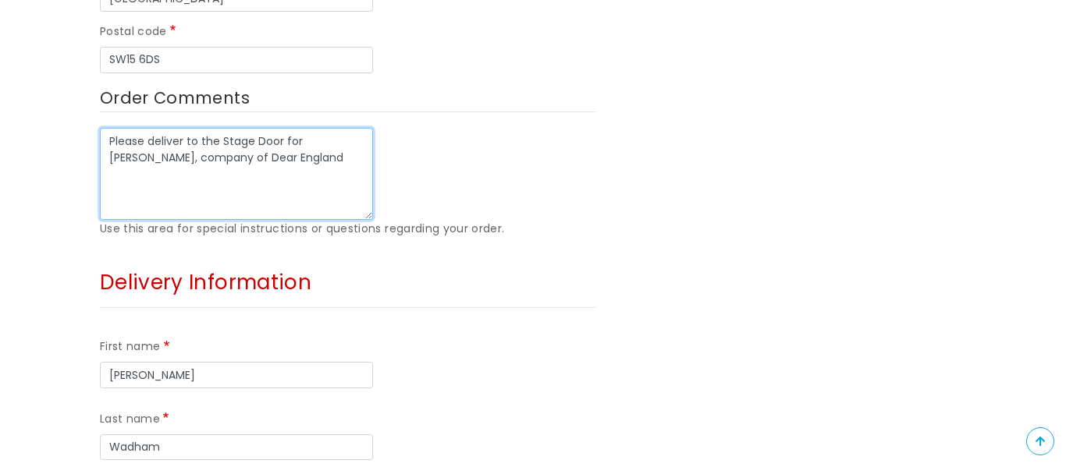
click at [168, 161] on textarea "Please deliver to the Stage Door for Alex Wadham, company of Dear England" at bounding box center [236, 174] width 273 height 92
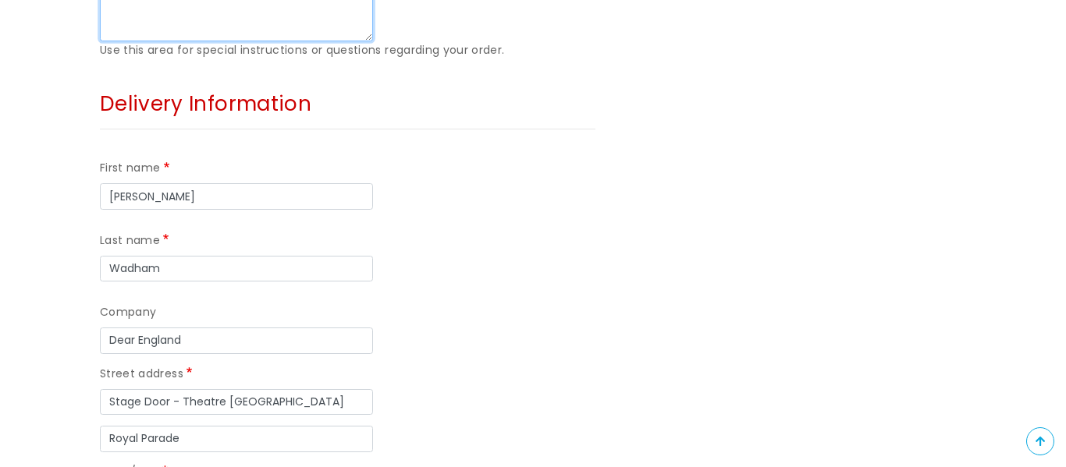
scroll to position [1135, 0]
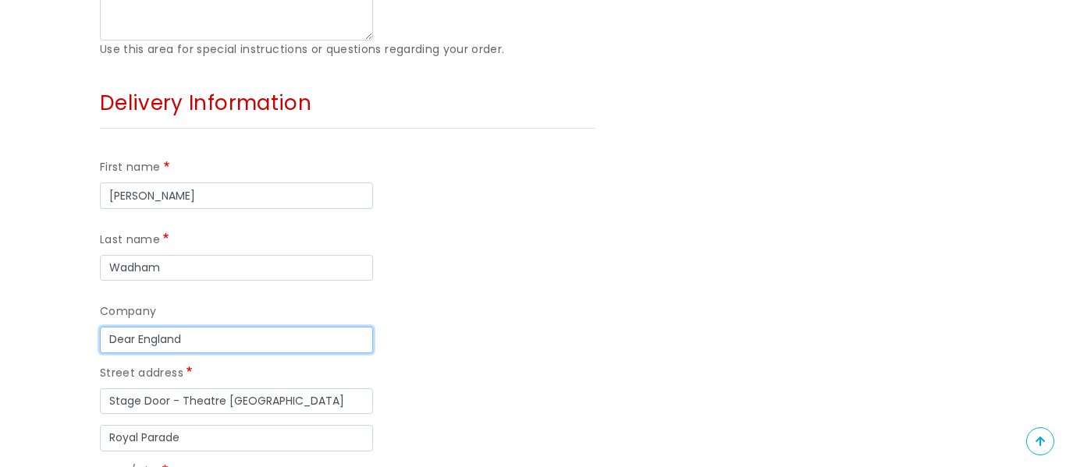
click at [254, 341] on input "Dear England" at bounding box center [236, 340] width 273 height 27
type input "Dear"
click at [463, 171] on div "First name Alex Last name Wadham" at bounding box center [348, 219] width 496 height 144
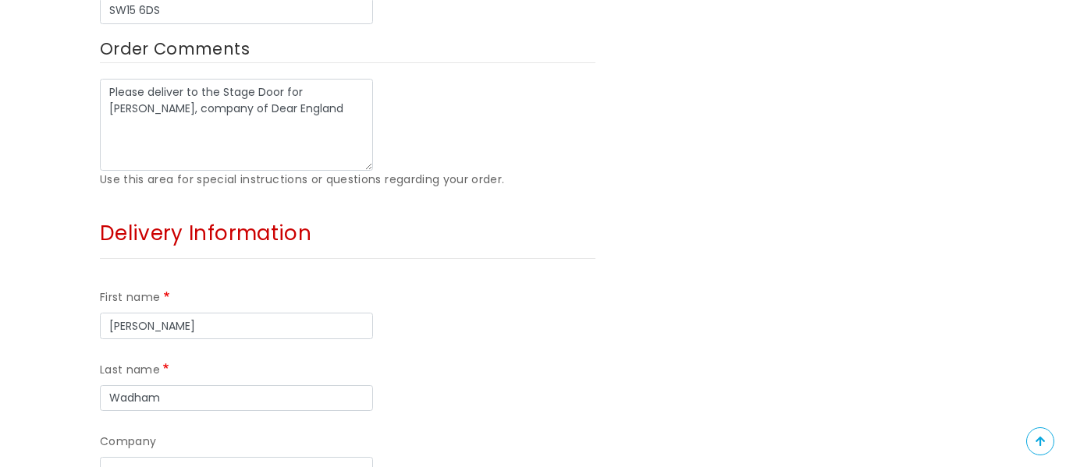
scroll to position [1008, 0]
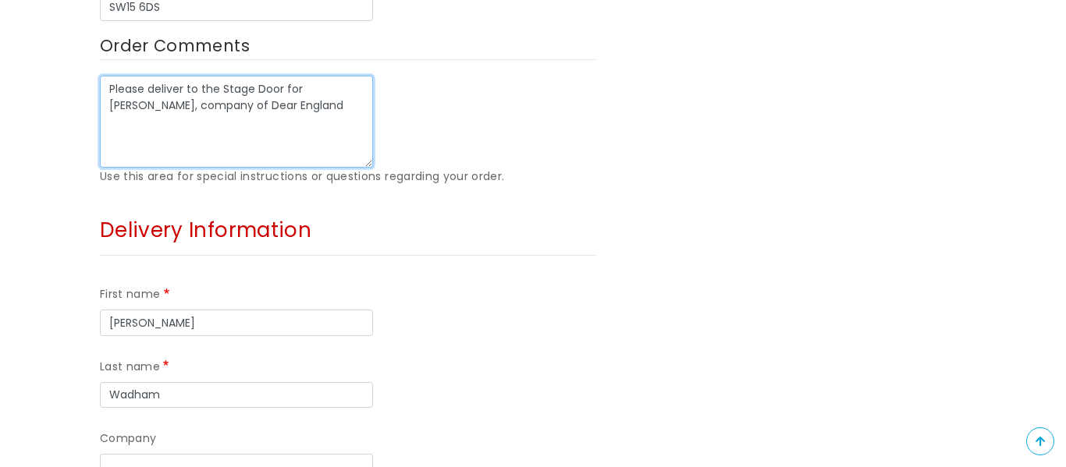
click at [286, 88] on textarea "Please deliver to the Stage Door for Alex Wadham, company of Dear England" at bounding box center [236, 122] width 273 height 92
click at [284, 92] on textarea "Please deliver to the Stage Door for Alex Wadham, company of Dear England" at bounding box center [236, 122] width 273 height 92
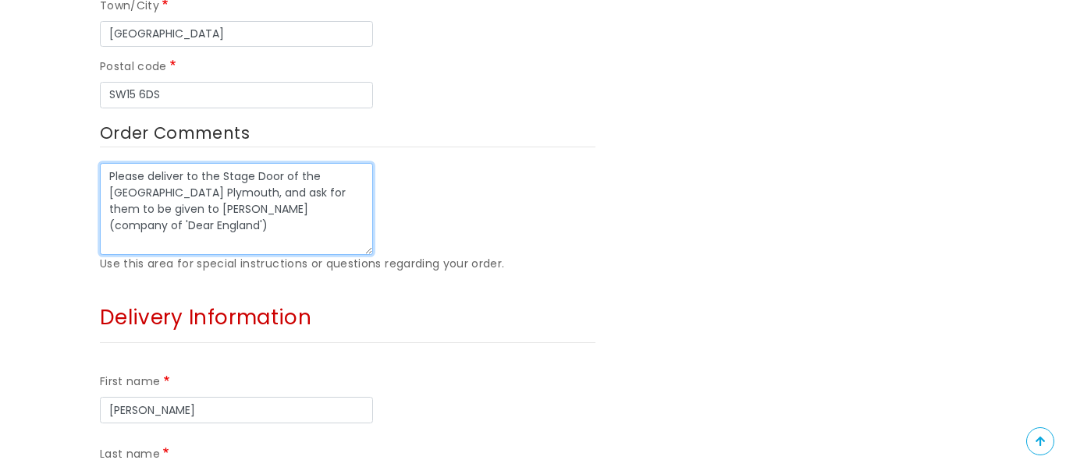
scroll to position [922, 0]
click at [364, 205] on textarea "Please deliver to the Stage Door of the Theatre Royal Plymouth, and ask for the…" at bounding box center [236, 208] width 273 height 92
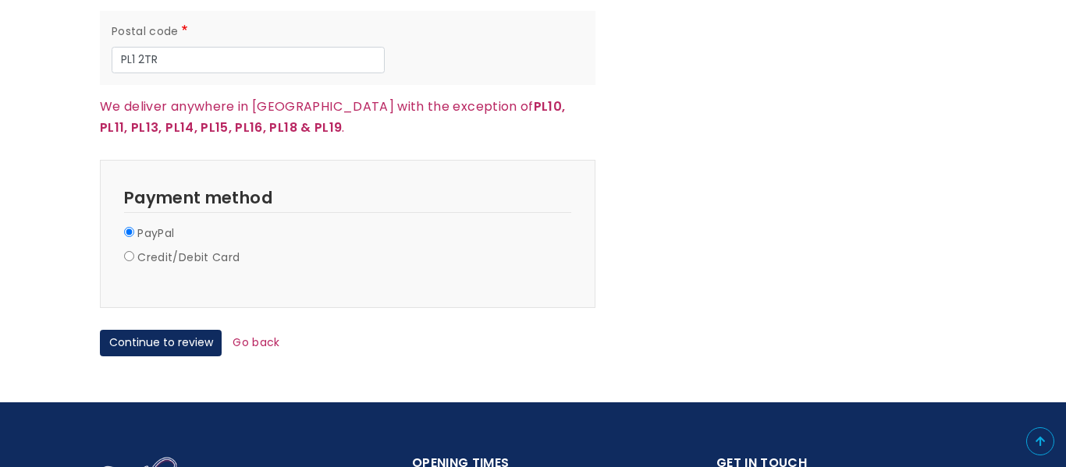
scroll to position [1650, 0]
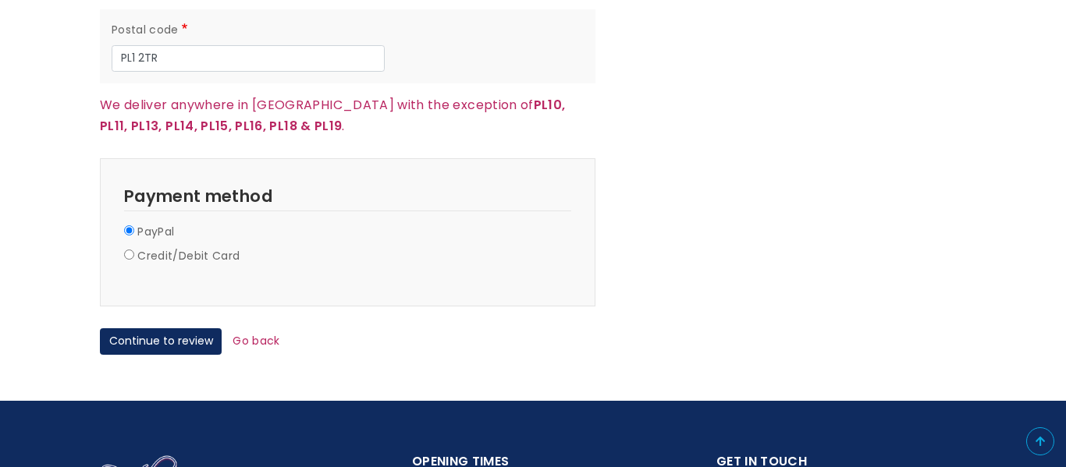
type textarea "Please deliver to the Stage Door of the Theatre Royal Plymouth, and ask for the…"
click at [220, 260] on label "Credit/Debit Card" at bounding box center [188, 256] width 102 height 19
click at [134, 260] on input "Credit/Debit Card" at bounding box center [129, 255] width 10 height 10
radio input "true"
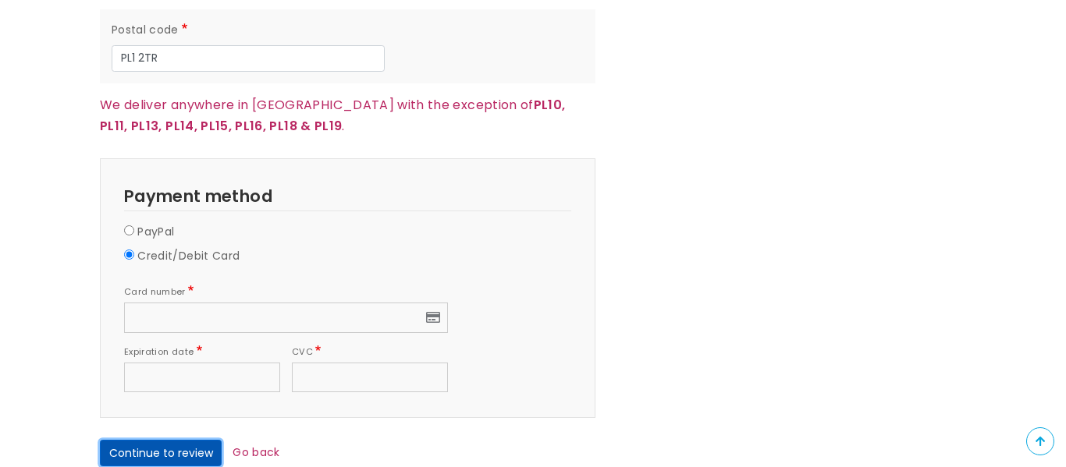
click at [187, 449] on button "Continue to review" at bounding box center [161, 453] width 122 height 27
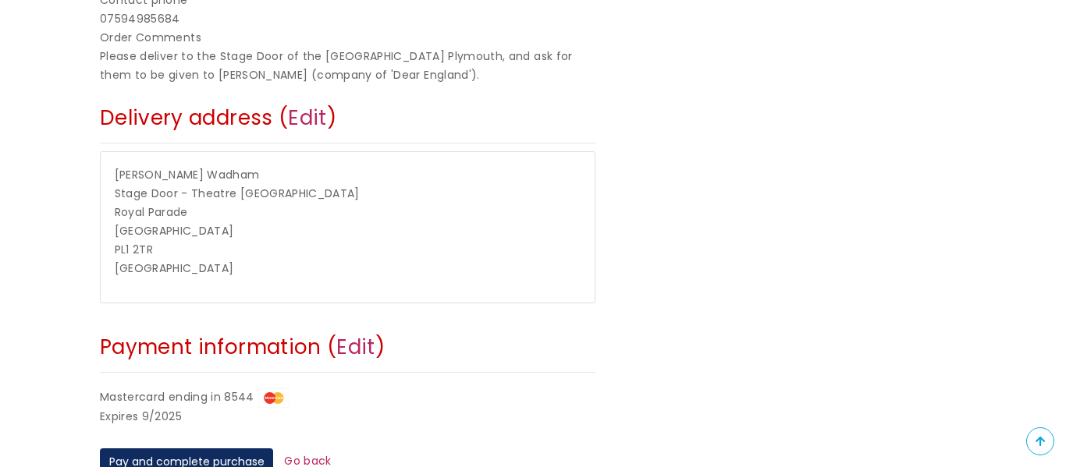
scroll to position [564, 0]
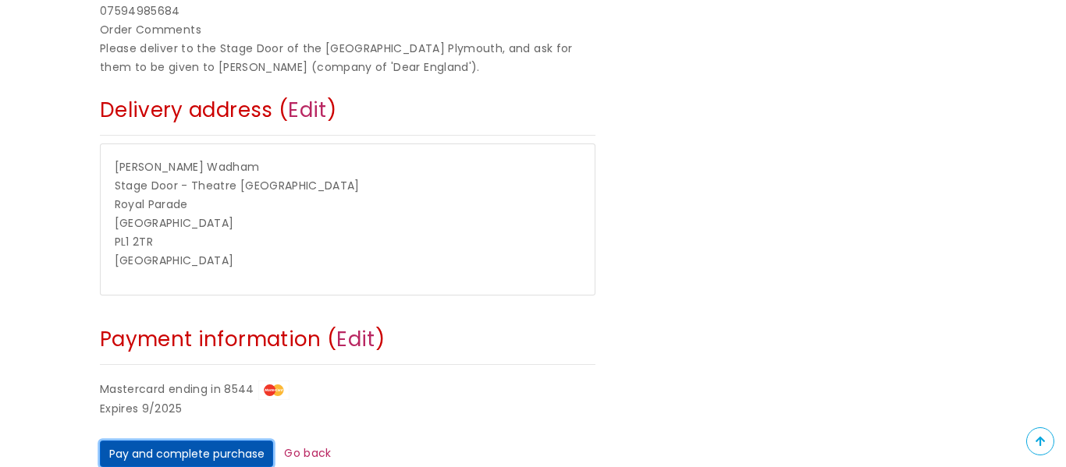
click at [190, 460] on button "Pay and complete purchase" at bounding box center [186, 454] width 173 height 27
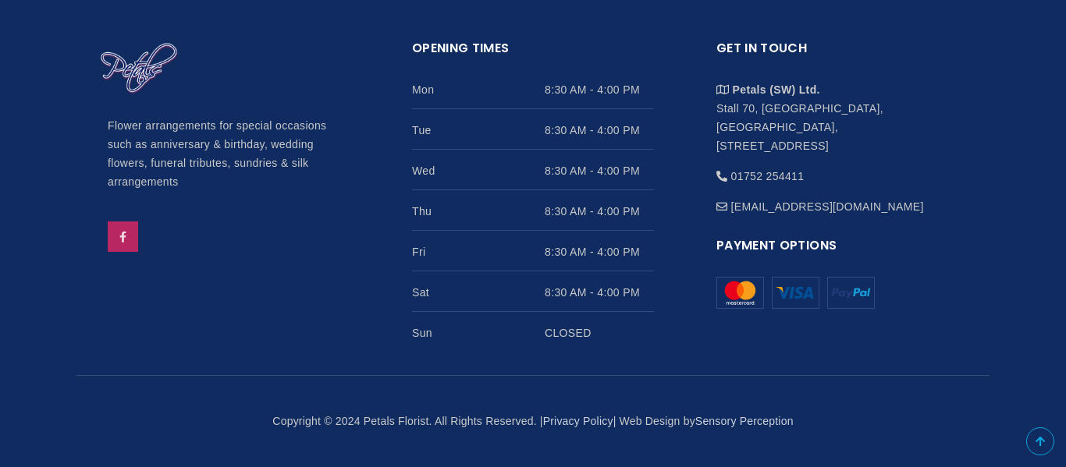
scroll to position [886, 0]
